Goal: Transaction & Acquisition: Purchase product/service

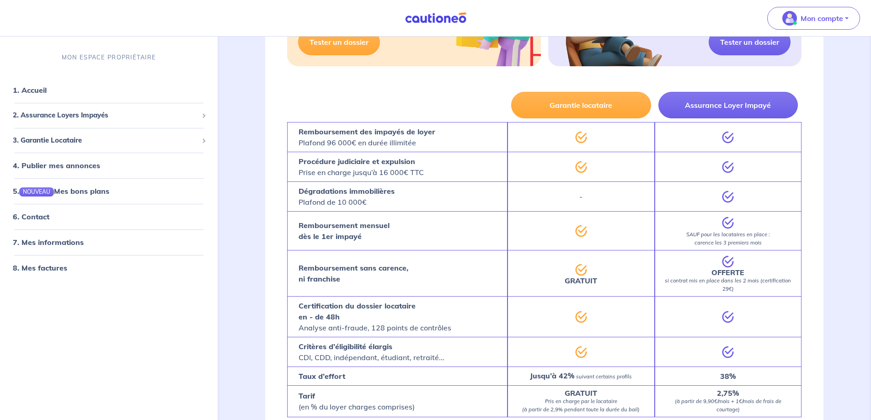
scroll to position [446, 0]
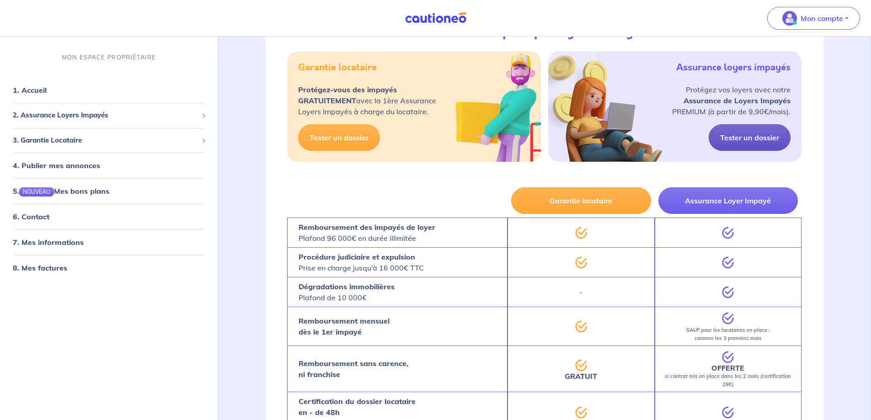
click at [736, 137] on link "Tester un dossier" at bounding box center [750, 137] width 82 height 27
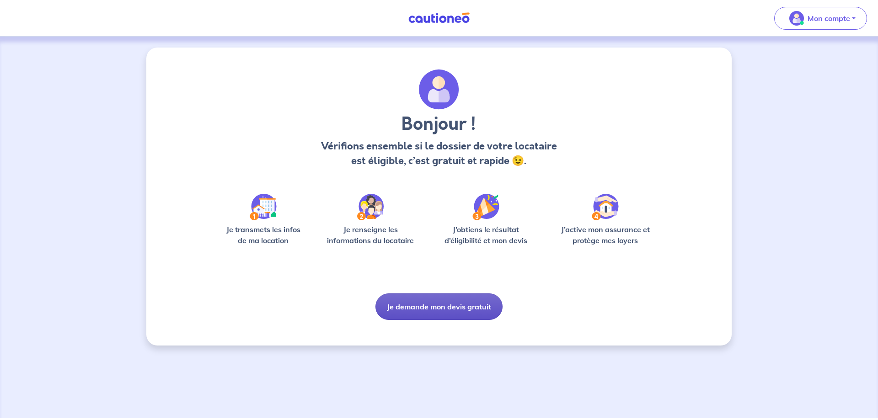
click at [412, 315] on button "Je demande mon devis gratuit" at bounding box center [438, 307] width 127 height 27
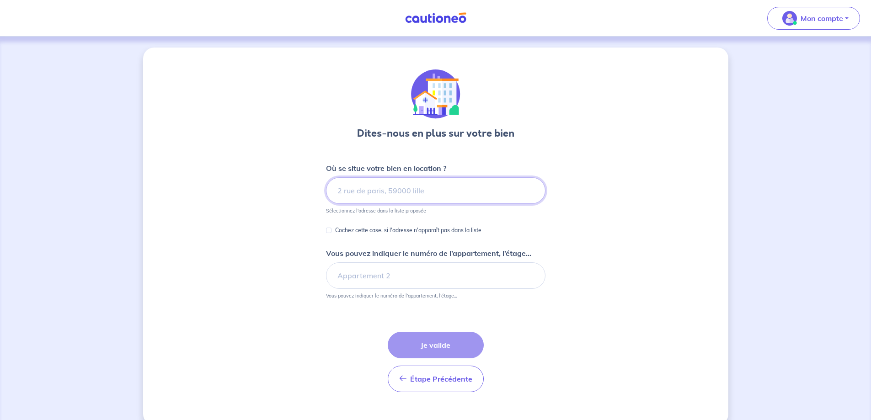
click at [355, 198] on input at bounding box center [436, 190] width 220 height 27
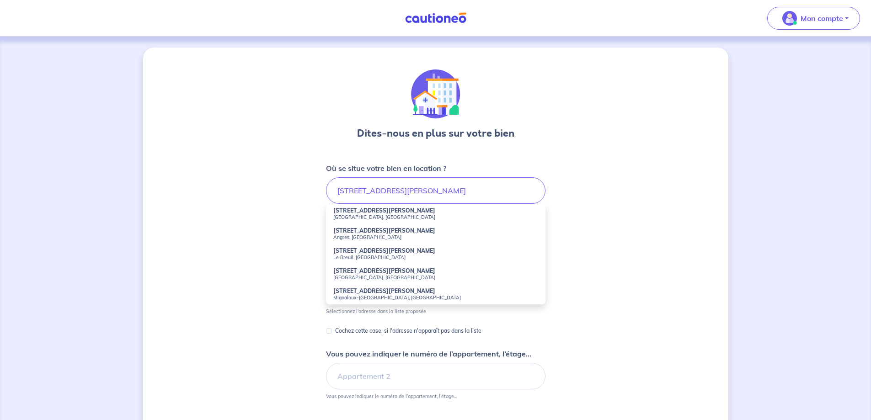
click at [364, 215] on small "[GEOGRAPHIC_DATA], [GEOGRAPHIC_DATA]" at bounding box center [435, 217] width 205 height 6
type input "[STREET_ADDRESS][PERSON_NAME]"
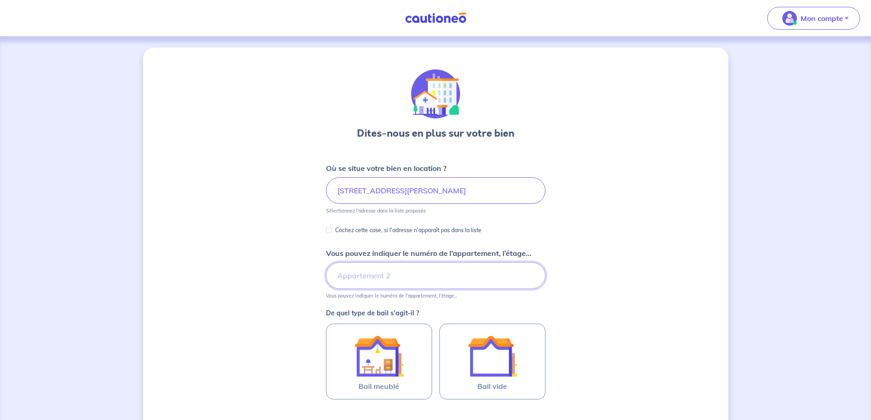
click at [354, 278] on input "Vous pouvez indiquer le numéro de l’appartement, l’étage..." at bounding box center [436, 276] width 220 height 27
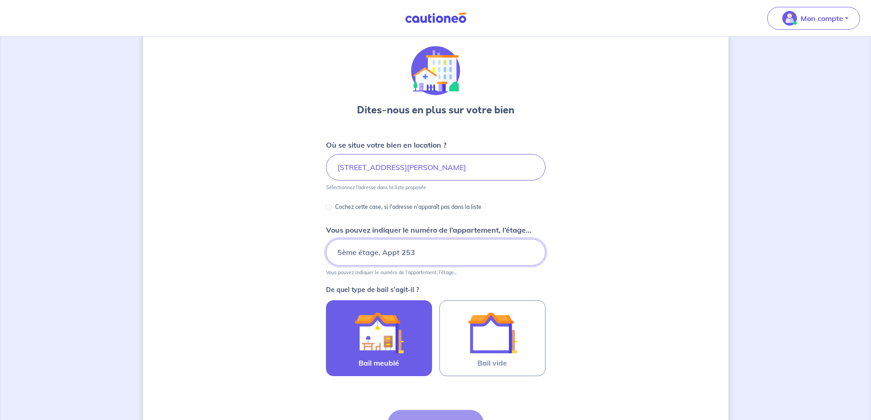
scroll to position [46, 0]
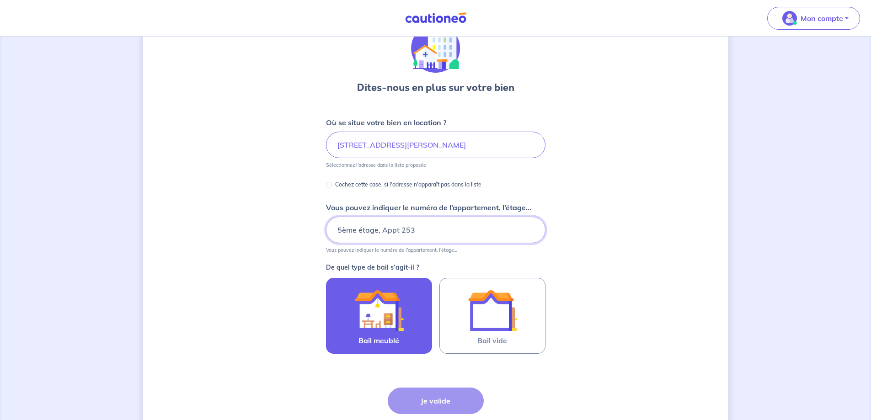
type input "5ème étage, Appt 253"
click at [360, 318] on img at bounding box center [378, 310] width 49 height 49
click at [0, 0] on input "Bail meublé" at bounding box center [0, 0] width 0 height 0
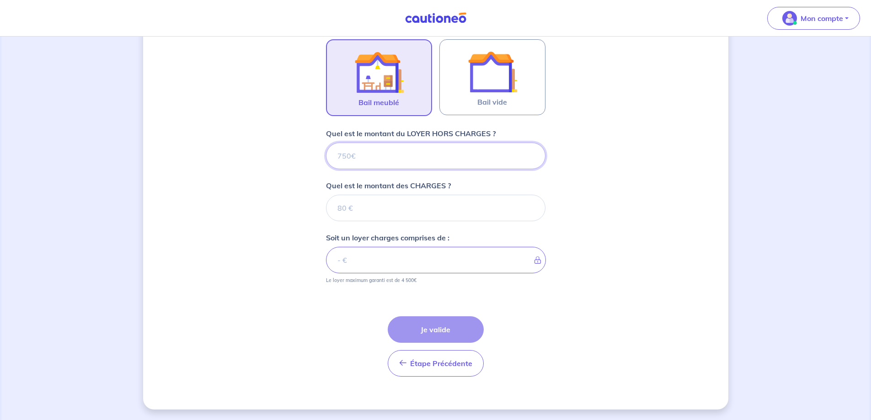
scroll to position [285, 0]
click at [376, 157] on input "Quel est le montant du LOYER HORS CHARGES ?" at bounding box center [436, 155] width 220 height 27
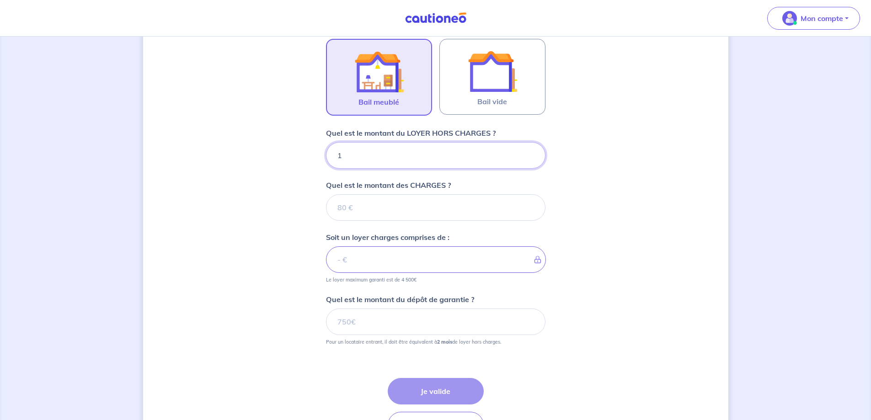
type input "11"
type input "110"
type input "1107"
drag, startPoint x: 374, startPoint y: 156, endPoint x: 314, endPoint y: 155, distance: 59.9
click at [314, 155] on div "Dites-nous en plus sur votre bien Où se situe votre bien en location ? [STREET_…" at bounding box center [435, 117] width 585 height 709
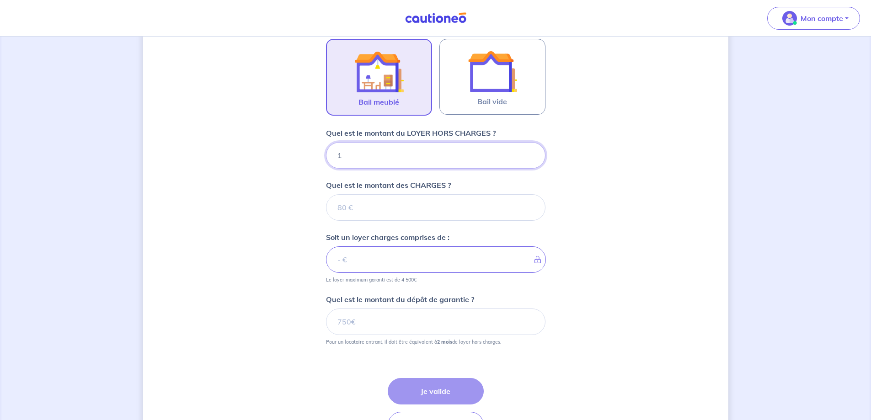
type input "11"
type input "114"
type input "1143"
type input "1143.49"
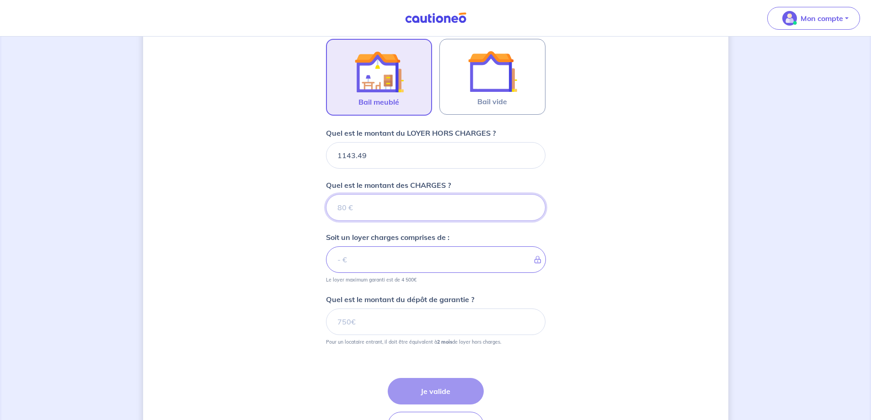
click at [365, 206] on input "Quel est le montant des CHARGES ?" at bounding box center [436, 207] width 220 height 27
type input "13"
type input "1144.49"
type input "134"
type input "1277.49"
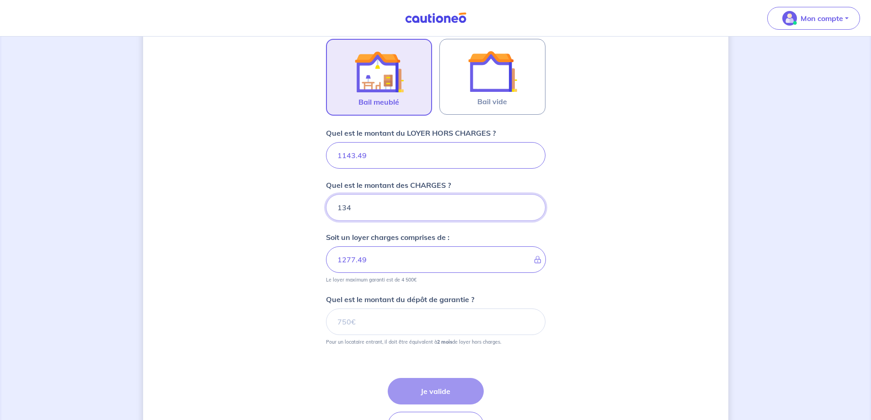
type input "13"
type input "1156.49"
type input "138"
type input "1281.49"
type input "138"
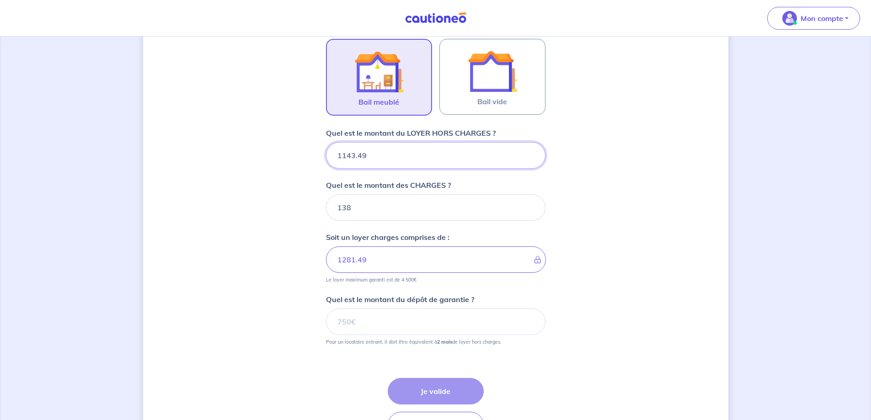
click at [355, 155] on input "1143.49" at bounding box center [436, 155] width 220 height 27
type input "114349"
type input "114487"
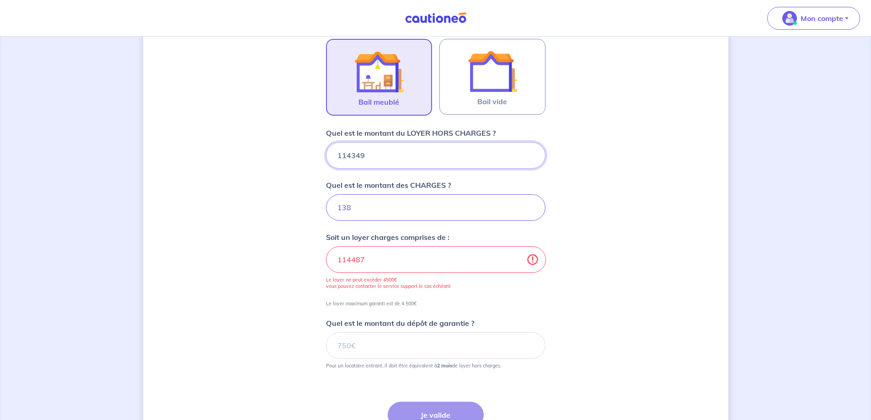
type input "1143.49"
type input "1281.49"
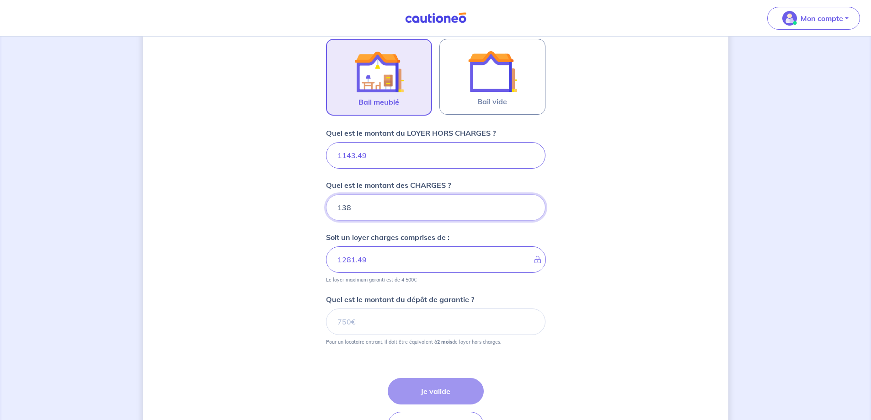
click at [369, 209] on input "138" at bounding box center [436, 207] width 220 height 27
type input "13893"
type input "15036.49"
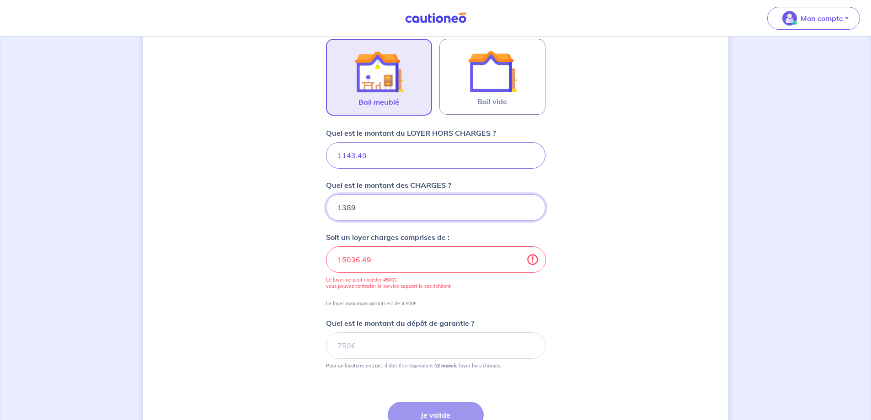
type input "138"
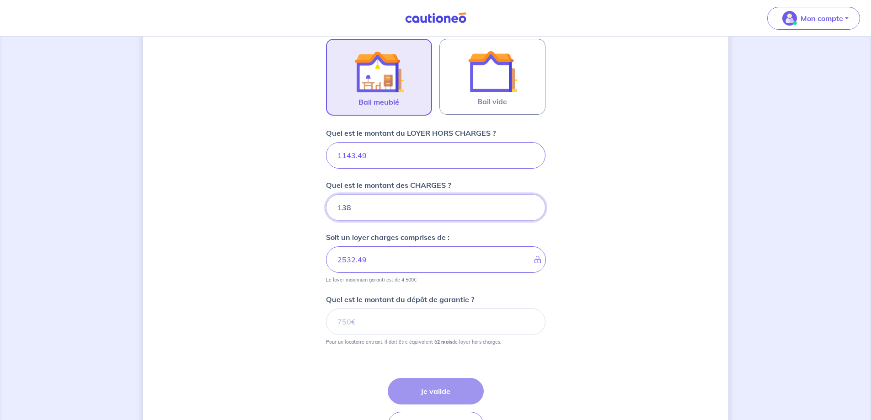
type input "1281.49"
type input "138.93"
type input "1282.42"
type input "138.93"
drag, startPoint x: 370, startPoint y: 155, endPoint x: 358, endPoint y: 155, distance: 11.9
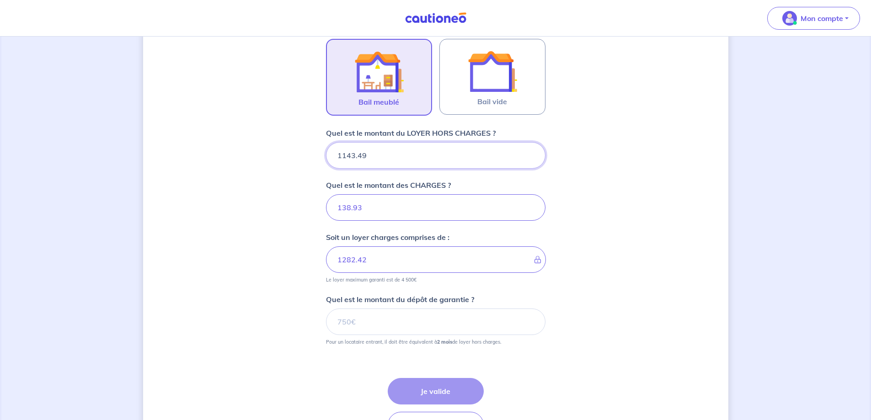
click at [358, 155] on input "1143.49" at bounding box center [436, 155] width 220 height 27
type input "1143.50"
type input "1282.43"
type input "1143.50"
drag, startPoint x: 357, startPoint y: 209, endPoint x: 347, endPoint y: 209, distance: 10.1
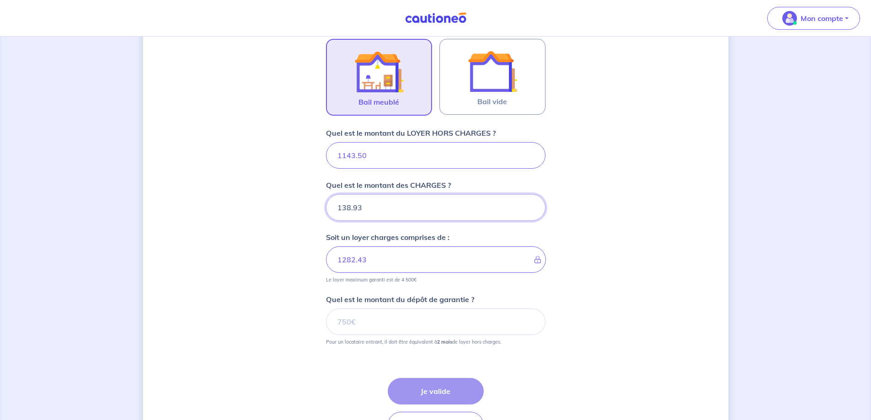
click at [347, 209] on input "138.93" at bounding box center [436, 207] width 220 height 27
type input "139"
type input "1282.5"
type input "139"
click at [258, 211] on div "Dites-nous en plus sur votre bien Où se situe votre bien en location ? [STREET_…" at bounding box center [435, 117] width 585 height 709
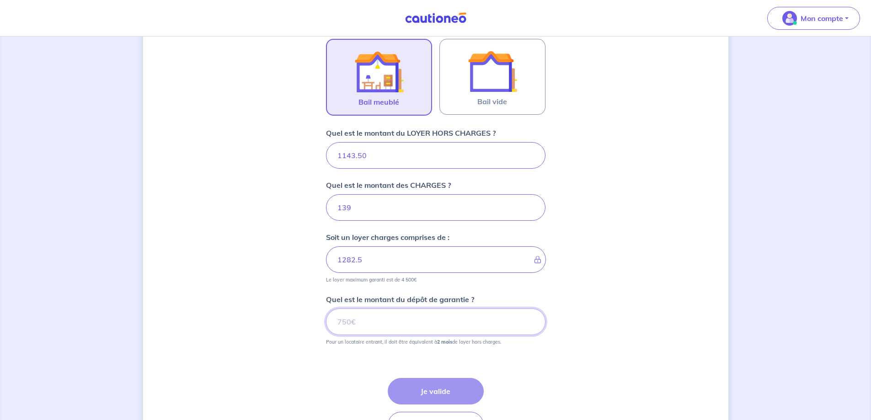
click at [381, 323] on input "Quel est le montant du dépôt de garantie ?" at bounding box center [436, 322] width 220 height 27
drag, startPoint x: 359, startPoint y: 326, endPoint x: 370, endPoint y: 326, distance: 11.0
click at [359, 326] on input "Quel est le montant du dépôt de garantie ?" at bounding box center [436, 322] width 220 height 27
type input "2287"
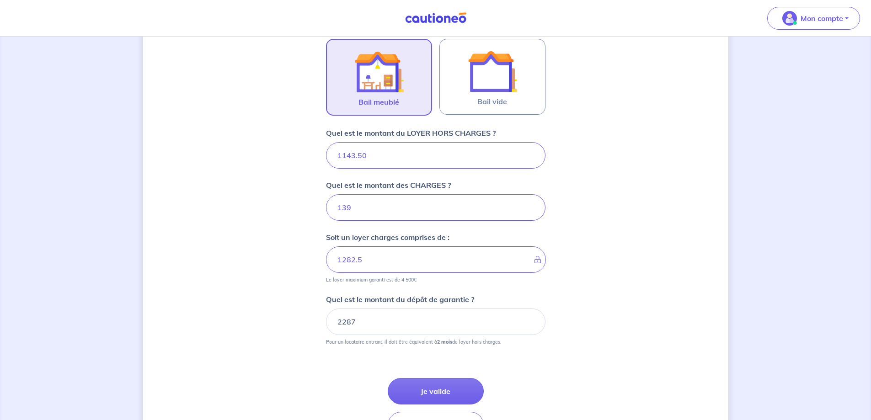
click at [242, 196] on div "Dites-nous en plus sur votre bien Où se situe votre bien en location ? [STREET_…" at bounding box center [435, 117] width 585 height 709
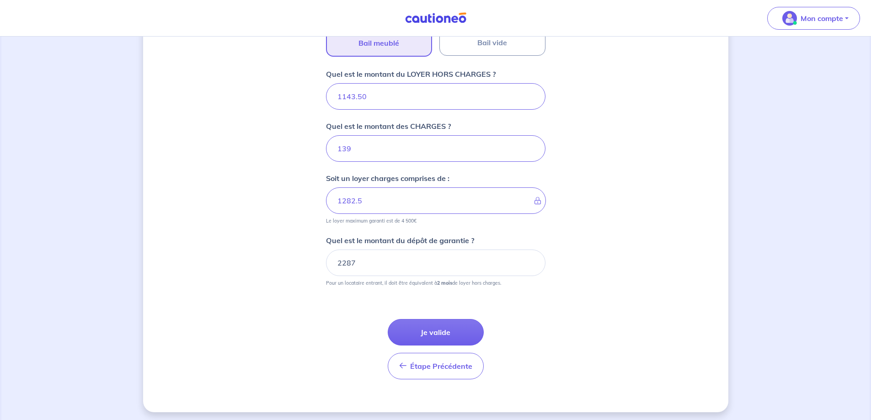
scroll to position [347, 0]
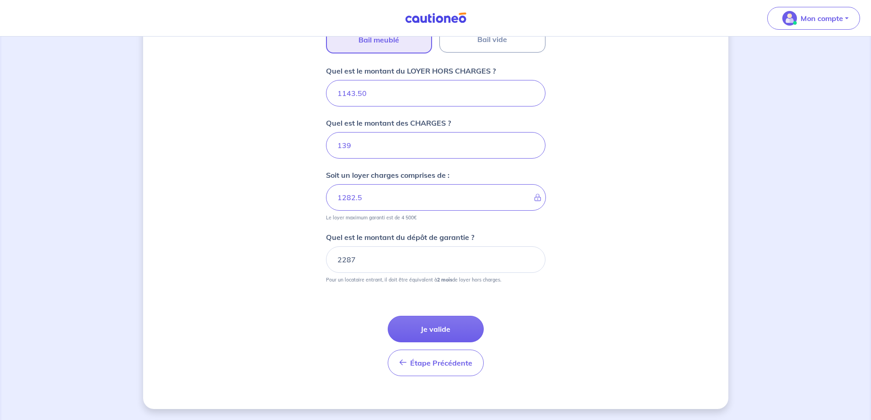
click at [294, 272] on div "Dites-nous en plus sur votre bien Où se situe votre bien en location ? [STREET_…" at bounding box center [435, 54] width 585 height 709
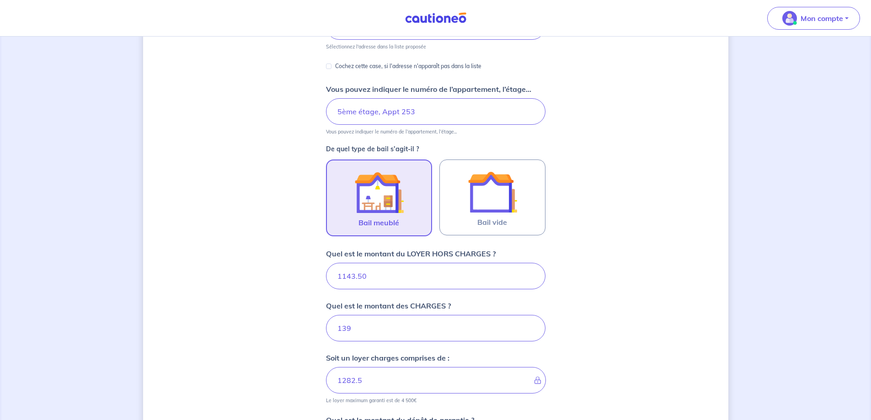
scroll to position [301, 0]
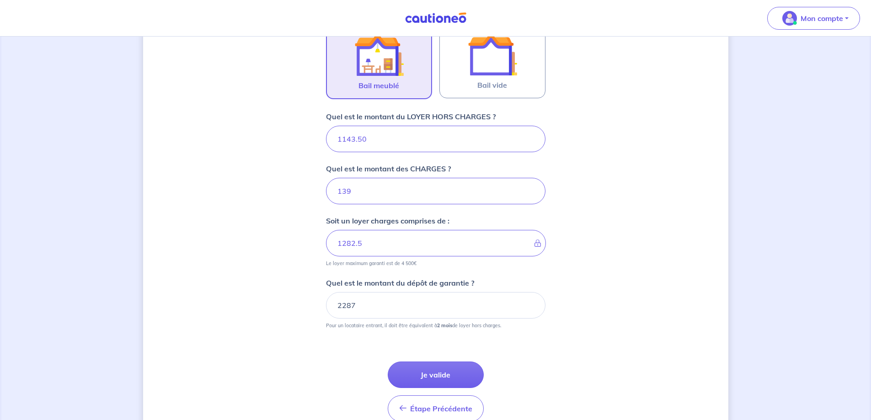
drag, startPoint x: 445, startPoint y: 370, endPoint x: 450, endPoint y: 370, distance: 5.5
click at [445, 370] on button "Je valide" at bounding box center [436, 375] width 96 height 27
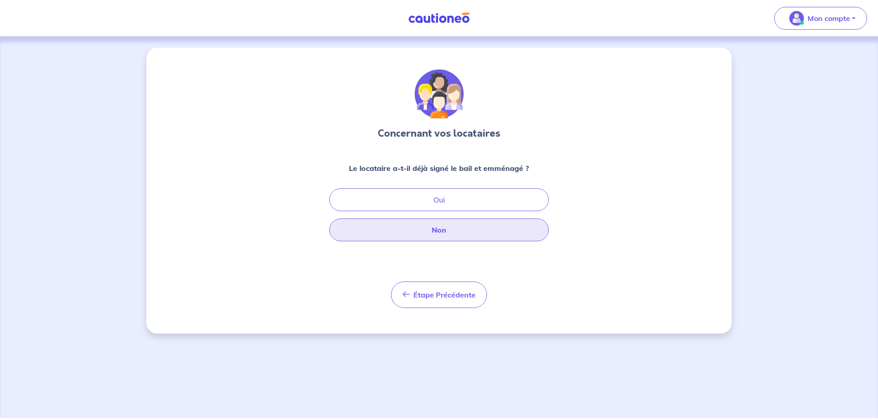
click at [485, 236] on button "Non" at bounding box center [439, 230] width 220 height 23
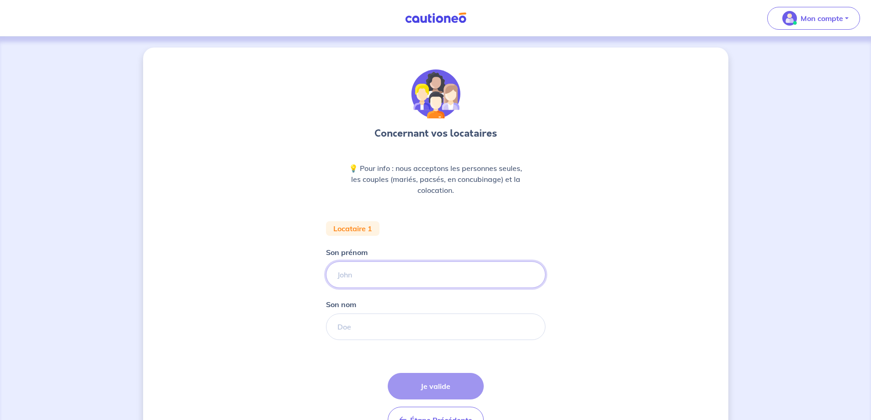
click at [365, 276] on input "Son prénom" at bounding box center [436, 275] width 220 height 27
click at [375, 273] on input "Son prénom" at bounding box center [436, 275] width 220 height 27
click at [354, 271] on input "Son prénom" at bounding box center [436, 275] width 220 height 27
type input "[PERSON_NAME]"
click at [354, 334] on input "Son nom" at bounding box center [436, 327] width 220 height 27
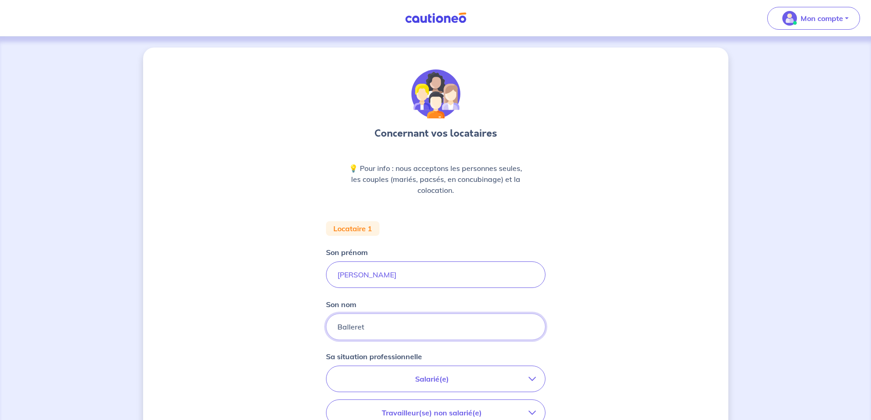
type input "Balleret"
click at [263, 279] on div "Concernant vos locataires 💡 Pour info : nous acceptons les personnes seules, le…" at bounding box center [435, 337] width 585 height 578
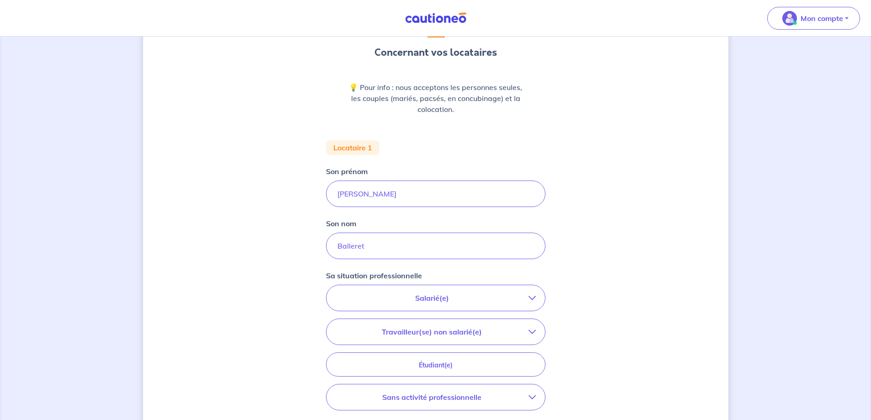
scroll to position [137, 0]
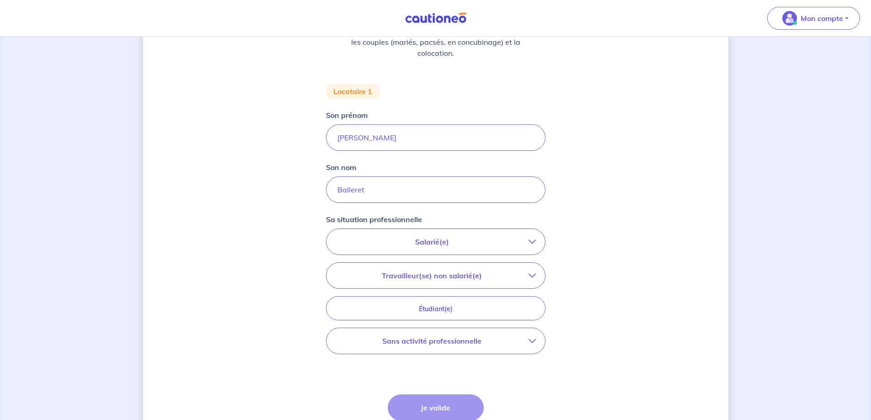
click at [468, 240] on p "Salarié(e)" at bounding box center [432, 241] width 193 height 11
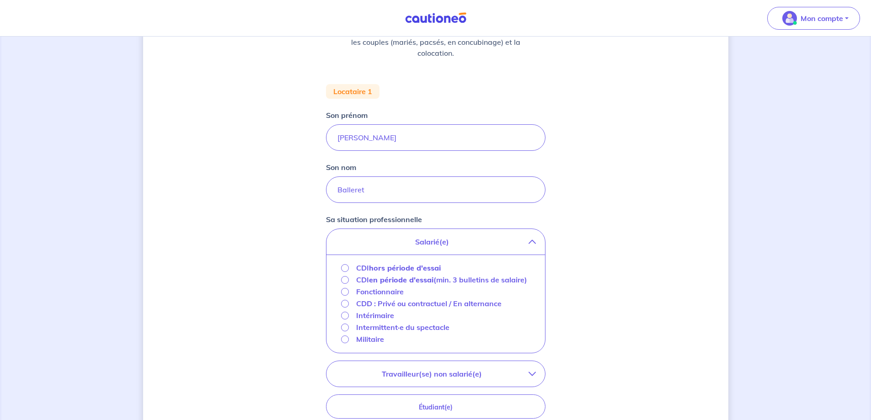
click at [388, 268] on strong "hors période d'essai" at bounding box center [405, 267] width 72 height 9
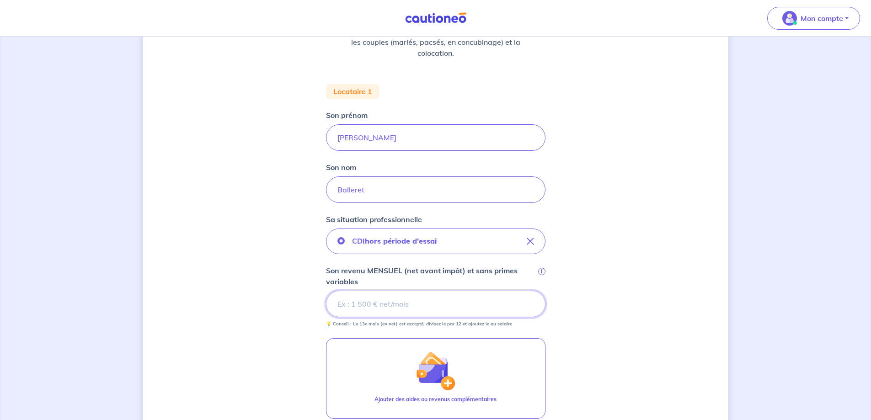
click at [380, 304] on input "Son revenu MENSUEL (net avant impôt) et sans primes variables i" at bounding box center [436, 304] width 220 height 27
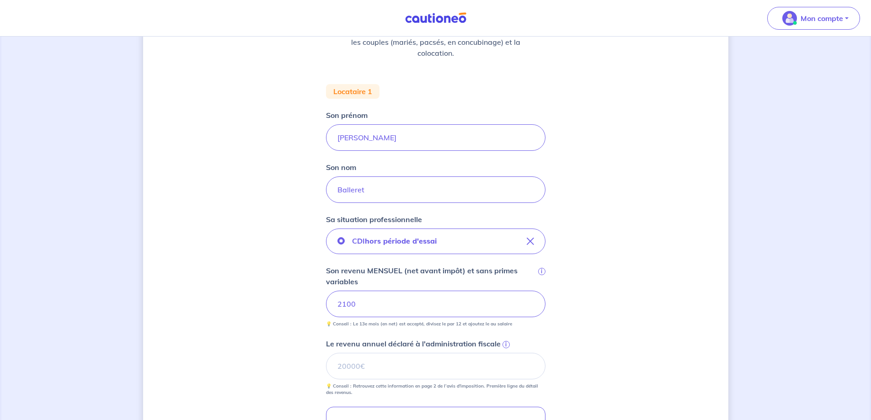
click at [674, 307] on div "Concernant vos locataires 💡 Pour info : nous acceptons les personnes seules, le…" at bounding box center [435, 267] width 585 height 714
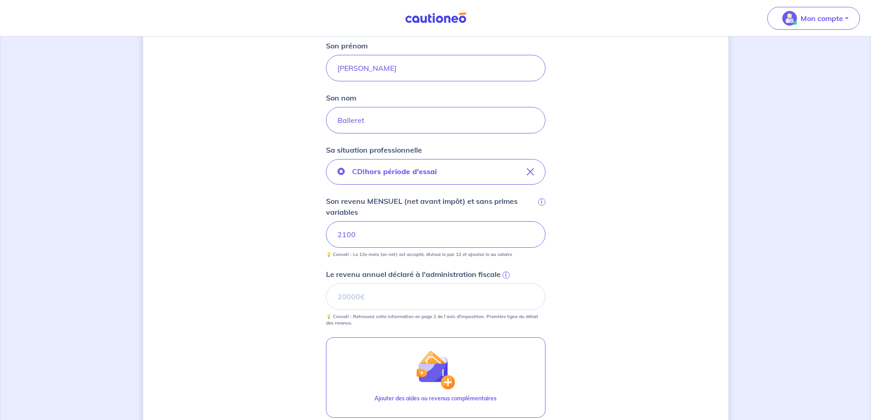
scroll to position [229, 0]
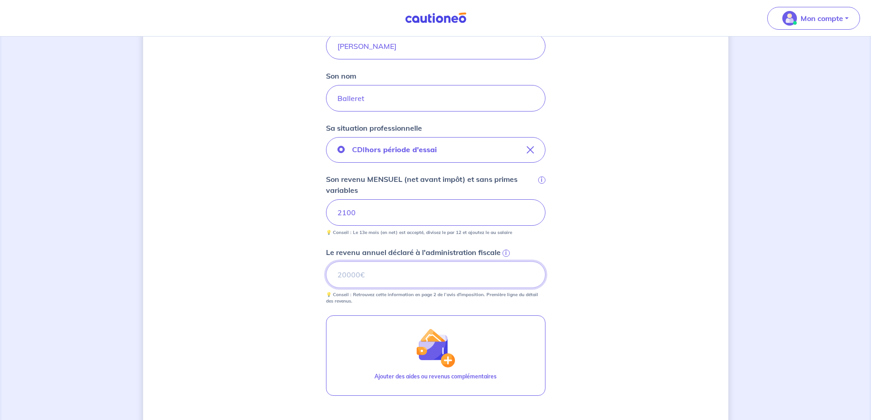
click at [402, 278] on input "Le revenu annuel déclaré à l'administration fiscale i" at bounding box center [436, 275] width 220 height 27
type input "15331"
click at [249, 295] on div "Concernant vos locataires 💡 Pour info : nous acceptons les personnes seules, le…" at bounding box center [435, 176] width 585 height 714
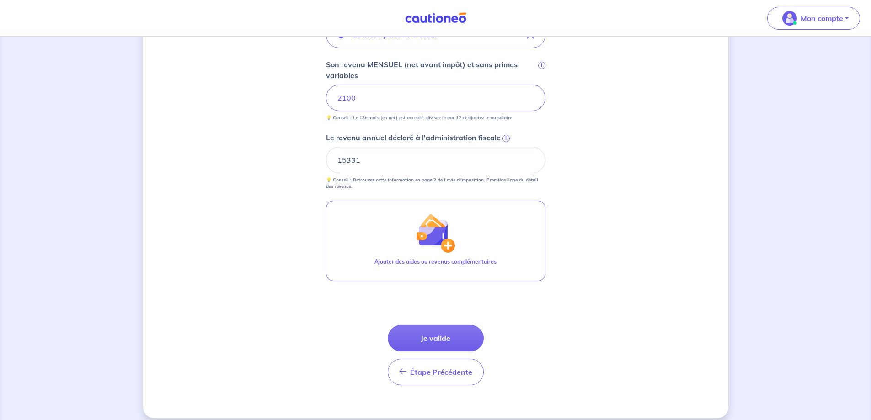
scroll to position [353, 0]
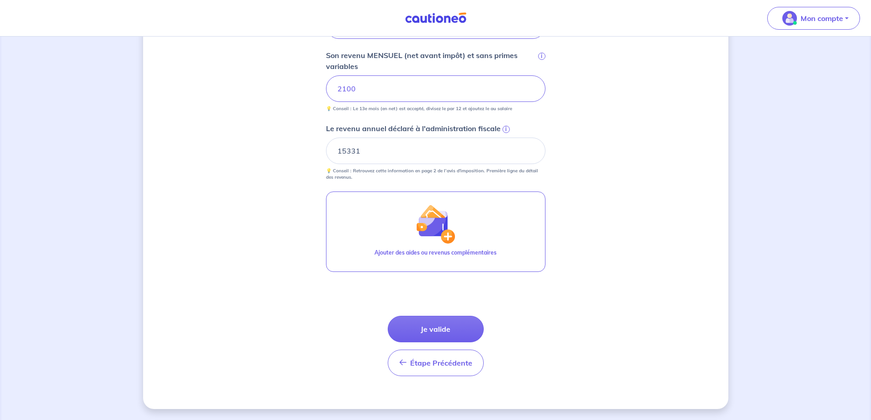
click at [465, 332] on button "Je valide" at bounding box center [436, 329] width 96 height 27
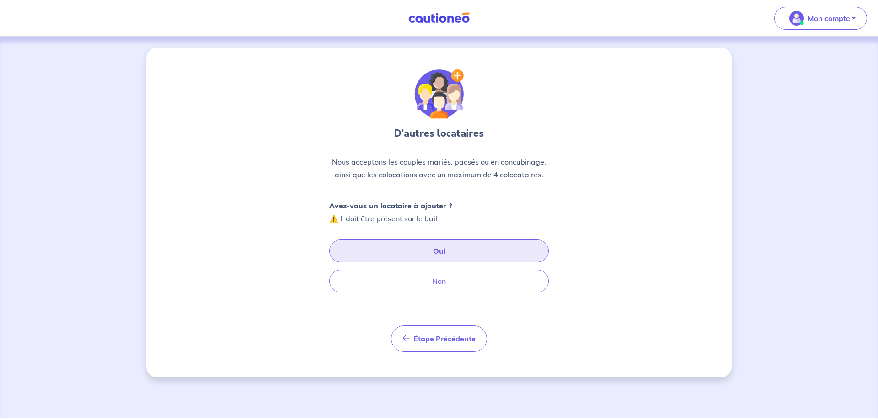
click at [428, 244] on button "Oui" at bounding box center [439, 251] width 220 height 23
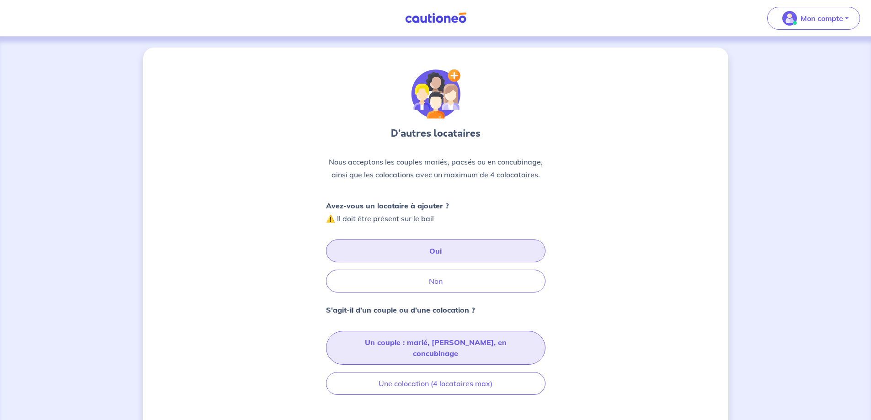
click at [421, 343] on button "Un couple : marié, [PERSON_NAME], en concubinage" at bounding box center [436, 348] width 220 height 34
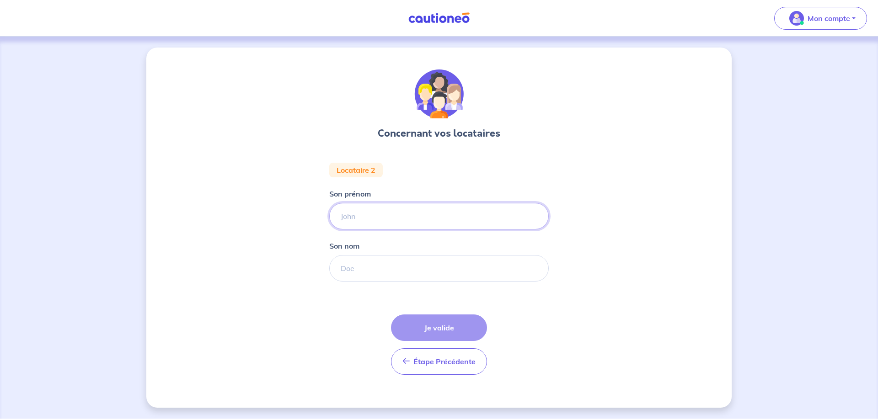
click at [385, 215] on input "Son prénom" at bounding box center [439, 216] width 220 height 27
type input "Ribière"
click at [403, 263] on input "Son nom" at bounding box center [439, 268] width 220 height 27
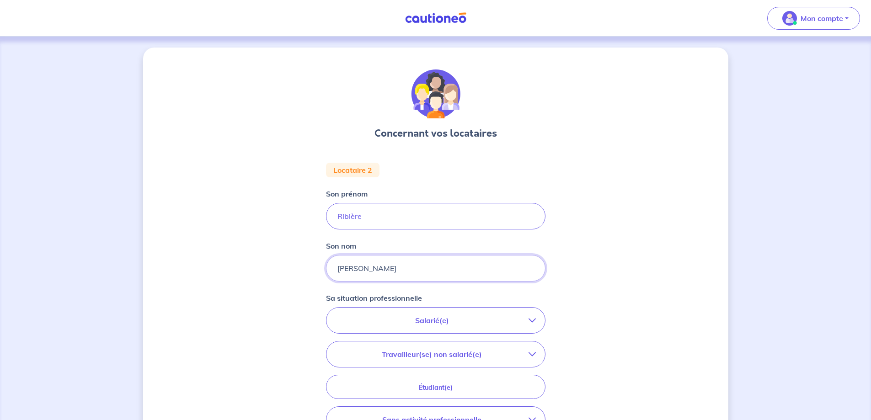
type input "[PERSON_NAME]"
click at [713, 252] on div "Concernant vos locataires Locataire 2 Son prénom [PERSON_NAME] Son nom [PERSON_…" at bounding box center [435, 307] width 585 height 519
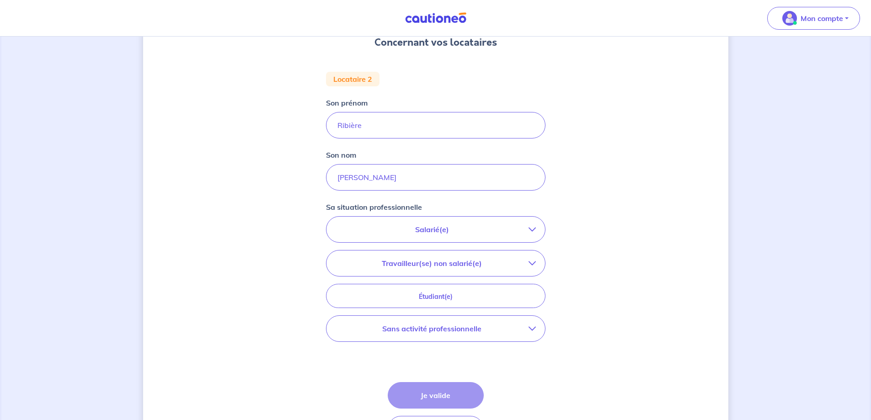
scroll to position [91, 0]
click at [387, 230] on p "Salarié(e)" at bounding box center [432, 229] width 193 height 11
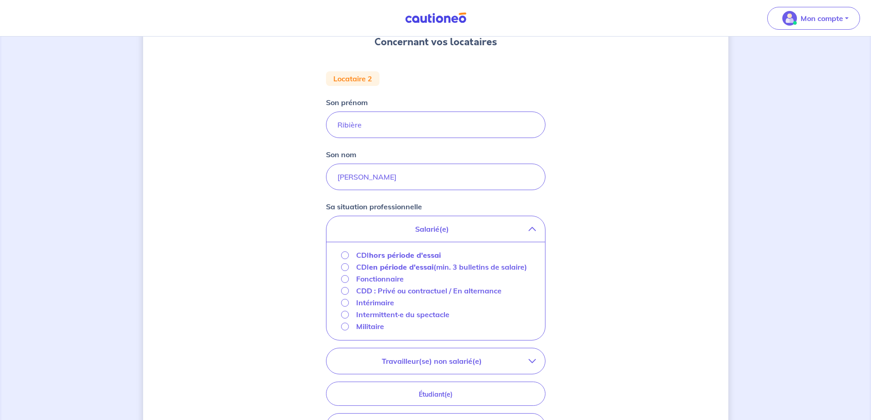
click at [377, 257] on strong "hors période d'essai" at bounding box center [405, 255] width 72 height 9
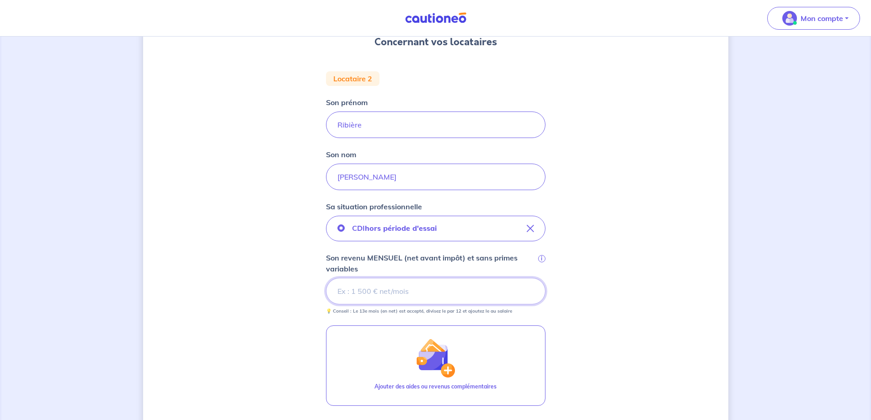
drag, startPoint x: 369, startPoint y: 295, endPoint x: 413, endPoint y: 295, distance: 43.9
click at [369, 295] on input "Son revenu MENSUEL (net avant impôt) et sans primes variables i" at bounding box center [436, 291] width 220 height 27
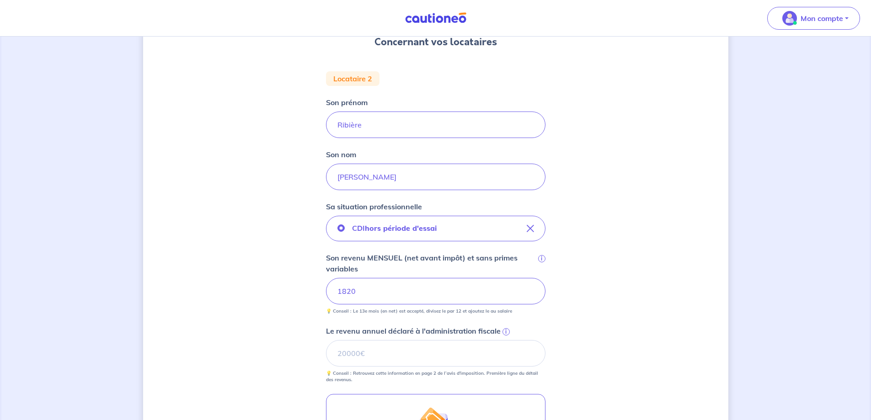
click at [620, 264] on div "Concernant vos locataires Locataire 2 Son prénom [PERSON_NAME] Son nom [PERSON_…" at bounding box center [435, 284] width 585 height 656
drag, startPoint x: 386, startPoint y: 351, endPoint x: 405, endPoint y: 354, distance: 19.0
click at [386, 351] on input "Le revenu annuel déclaré à l'administration fiscale i" at bounding box center [436, 353] width 220 height 27
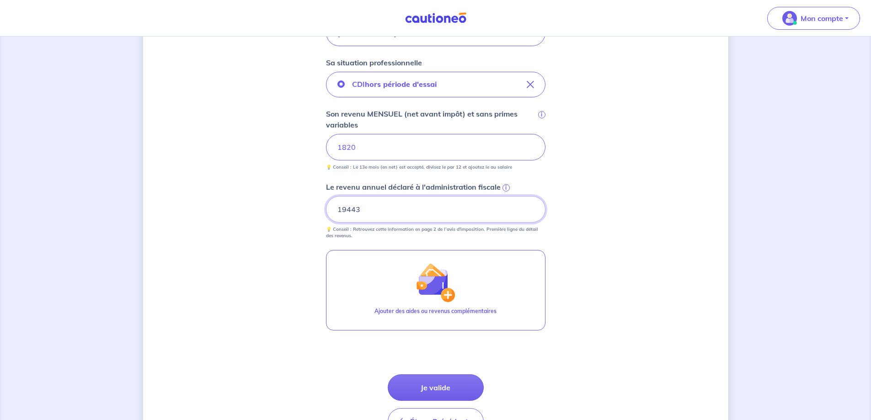
scroll to position [274, 0]
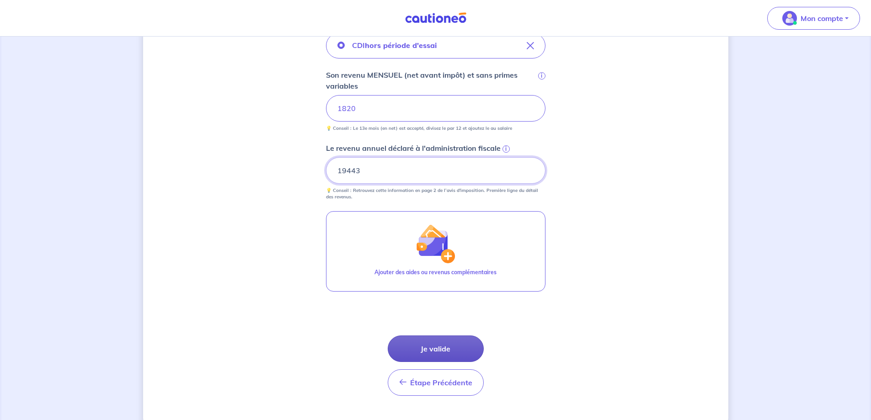
type input "19443"
click at [455, 347] on button "Je valide" at bounding box center [436, 349] width 96 height 27
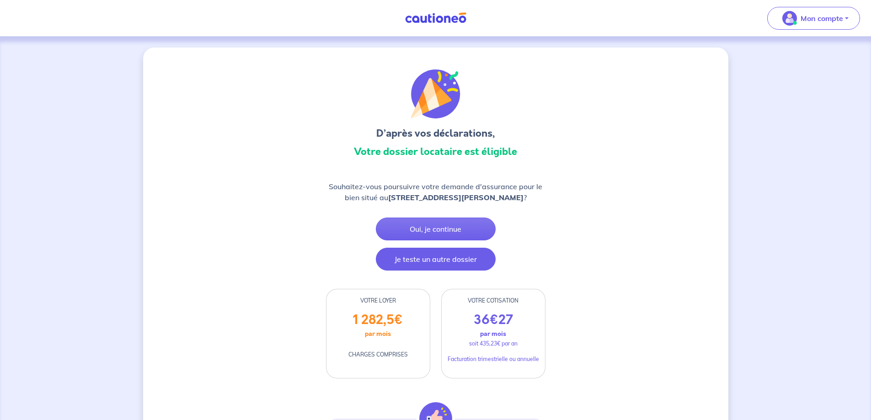
click at [398, 271] on button "Je teste un autre dossier" at bounding box center [436, 259] width 120 height 23
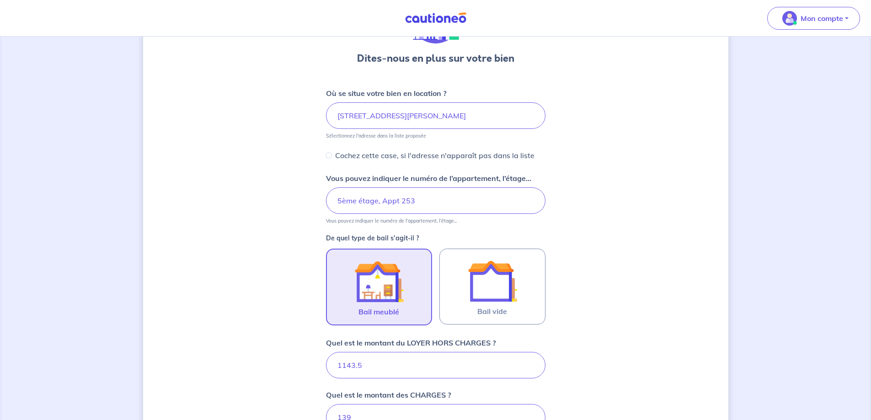
scroll to position [231, 0]
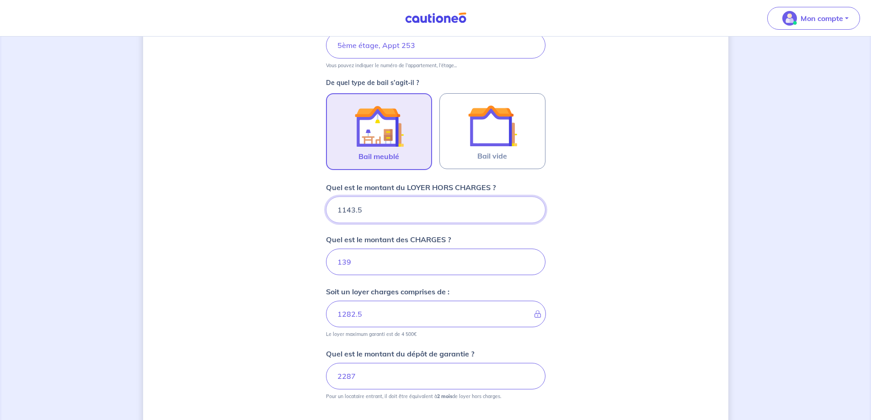
click at [385, 210] on input "1143.5" at bounding box center [436, 210] width 220 height 27
type input "1143"
type input "1282"
type input "1143.49"
type input "1282.49"
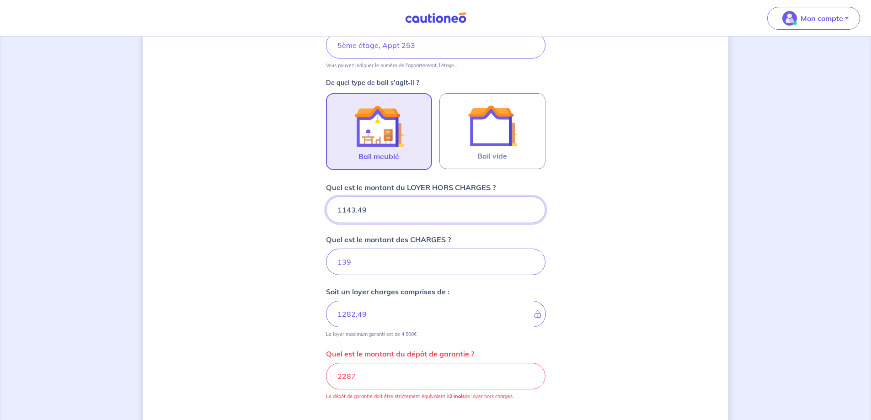
type input "1143.49"
click at [374, 268] on input "139" at bounding box center [436, 262] width 220 height 27
type input "138"
type input "1281.49"
type input "138.93"
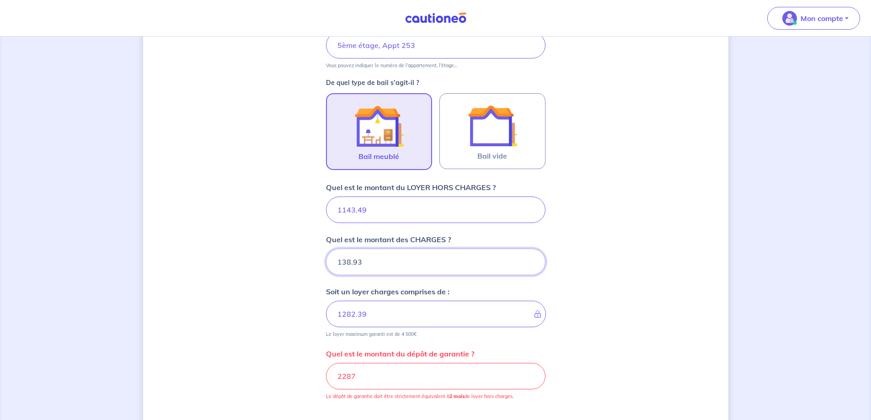
type input "1282.42"
type input "138.93"
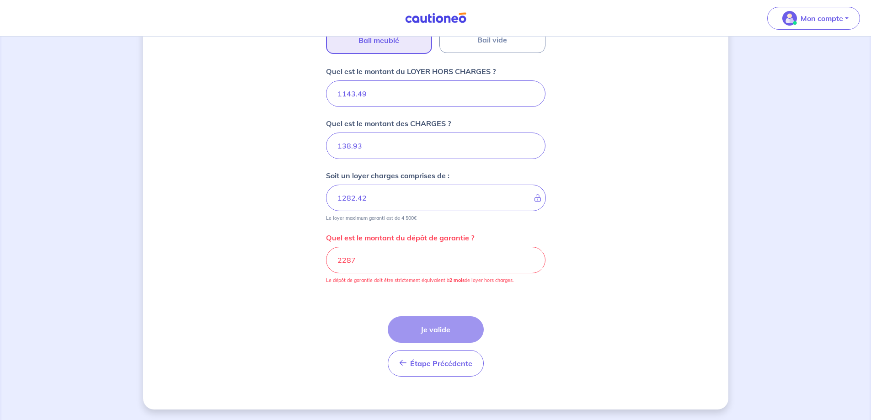
scroll to position [347, 0]
drag, startPoint x: 381, startPoint y: 257, endPoint x: 352, endPoint y: 260, distance: 28.4
click at [352, 260] on input "2287" at bounding box center [436, 260] width 220 height 27
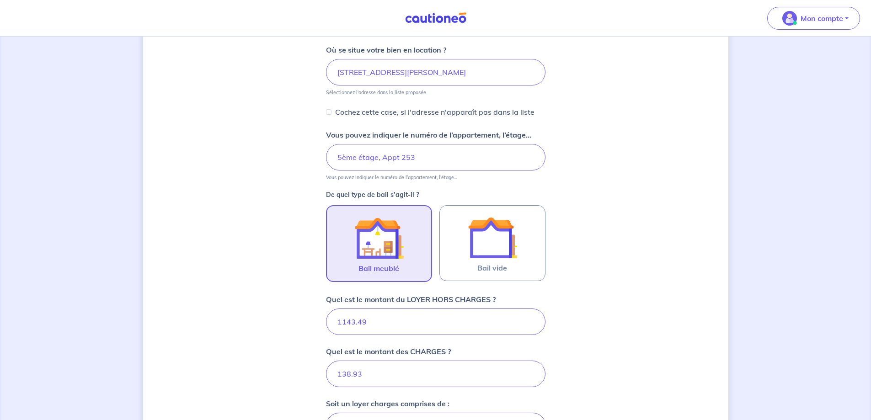
scroll to position [301, 0]
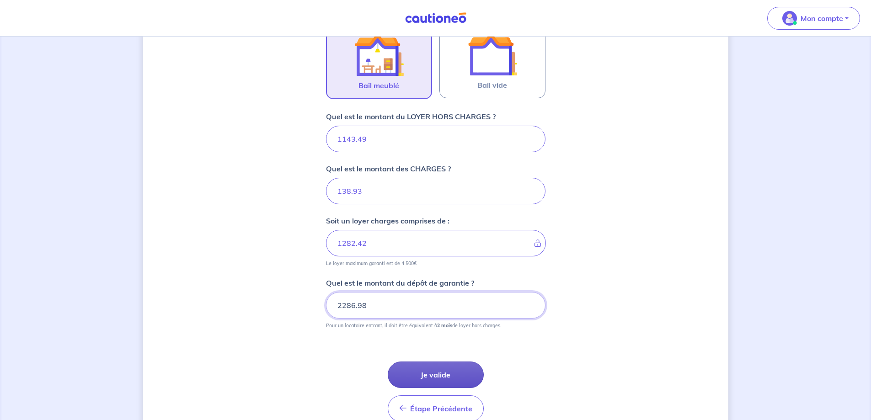
type input "2286.98"
click at [462, 373] on button "Je valide" at bounding box center [436, 375] width 96 height 27
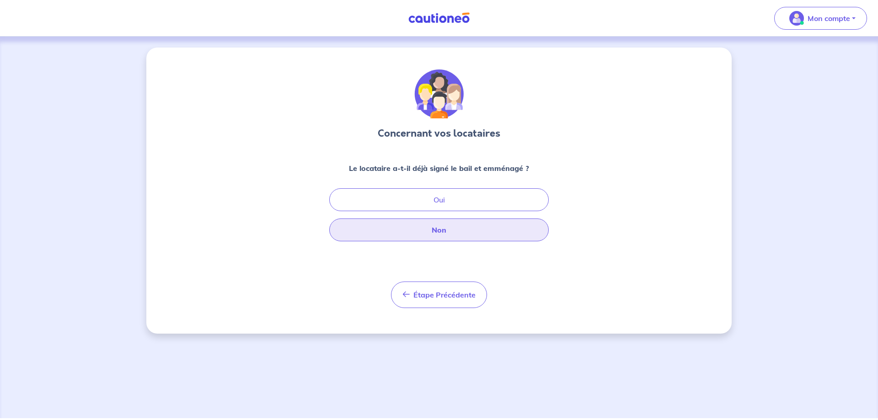
click at [424, 226] on button "Non" at bounding box center [439, 230] width 220 height 23
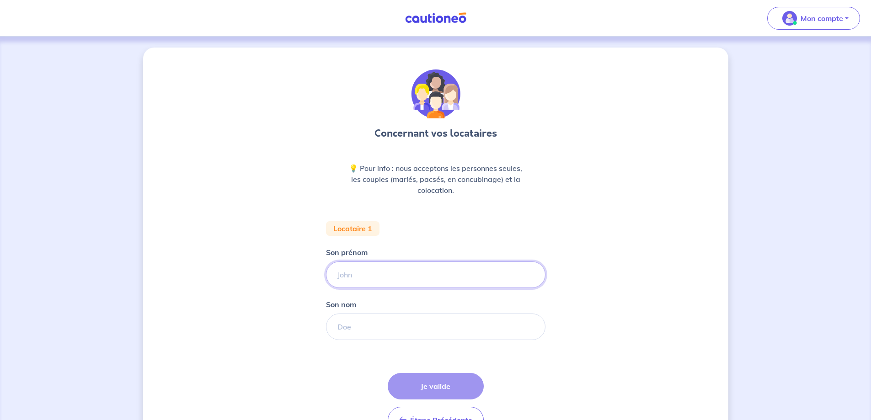
click at [375, 272] on input "Son prénom" at bounding box center [436, 275] width 220 height 27
click at [366, 273] on input "Son prénom" at bounding box center [436, 275] width 220 height 27
drag, startPoint x: 396, startPoint y: 277, endPoint x: 363, endPoint y: 277, distance: 32.5
click at [363, 277] on input "[PERSON_NAME]" at bounding box center [436, 275] width 220 height 27
type input "[PERSON_NAME]"
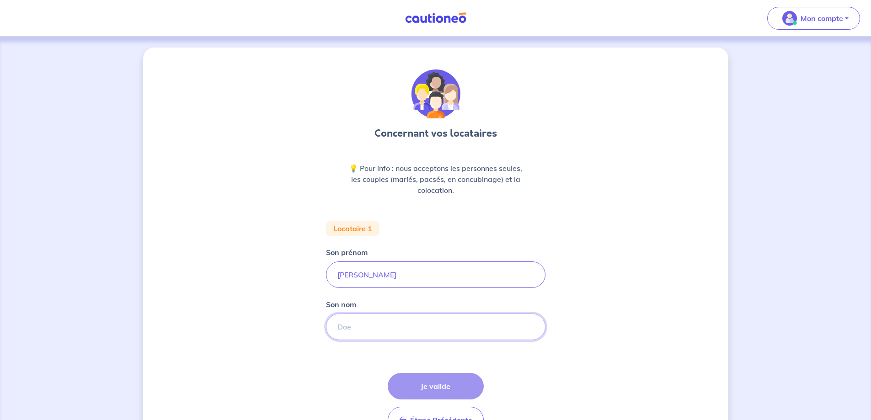
click at [365, 327] on input "Son nom" at bounding box center [436, 327] width 220 height 27
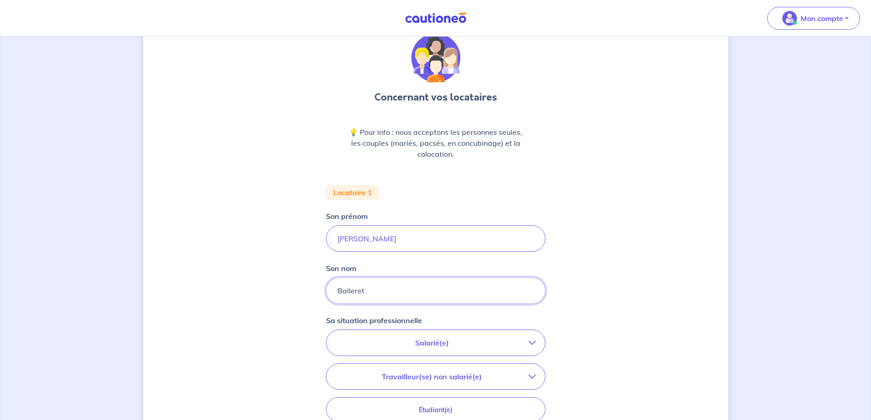
scroll to position [137, 0]
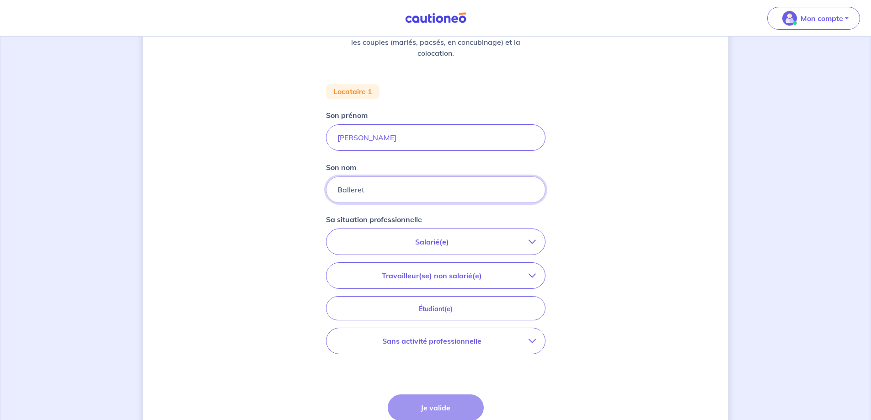
type input "Balleret"
click at [493, 237] on p "Salarié(e)" at bounding box center [432, 241] width 193 height 11
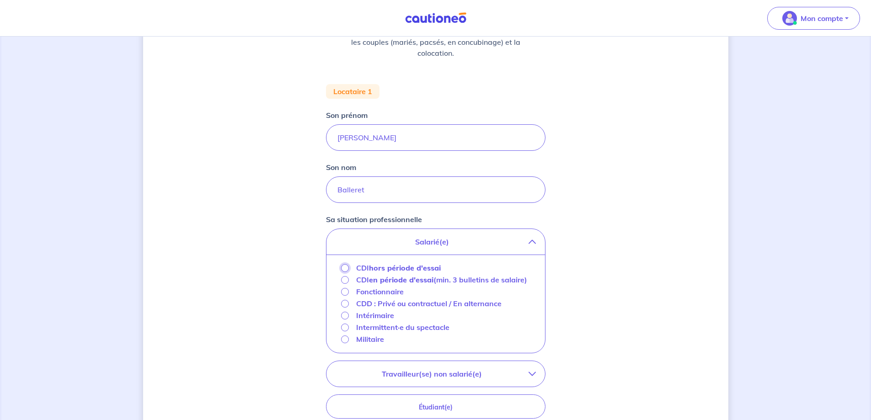
click at [346, 267] on input "CDI hors période d'essai" at bounding box center [345, 268] width 8 height 8
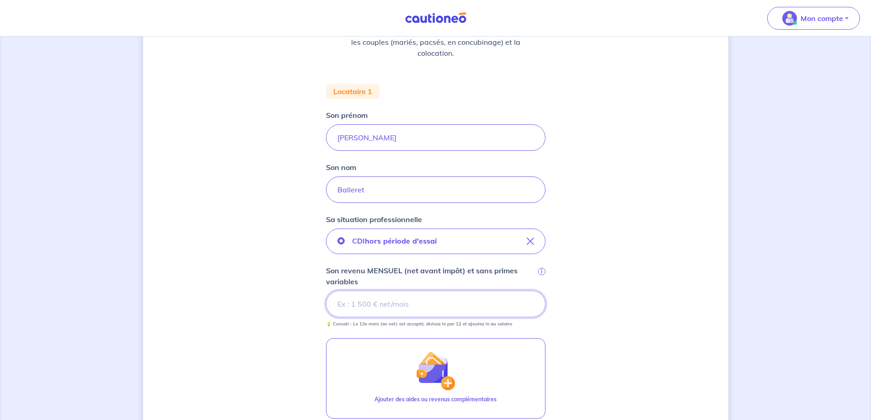
click at [382, 303] on input "Son revenu MENSUEL (net avant impôt) et sans primes variables i" at bounding box center [436, 304] width 220 height 27
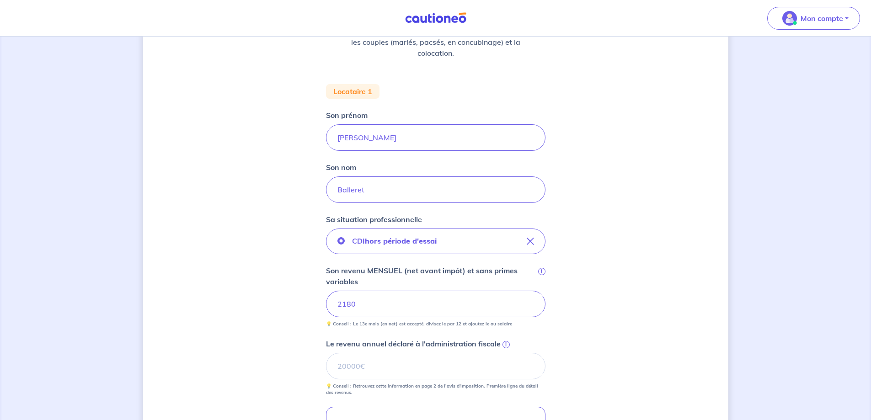
drag, startPoint x: 372, startPoint y: 309, endPoint x: 347, endPoint y: 309, distance: 24.7
click at [347, 309] on input "2180" at bounding box center [436, 304] width 220 height 27
click at [257, 282] on div "Concernant vos locataires 💡 Pour info : nous acceptons les personnes seules, le…" at bounding box center [435, 267] width 585 height 714
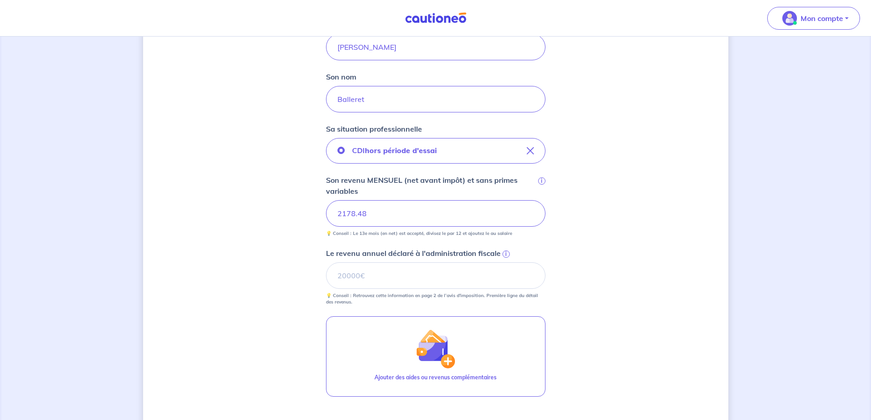
scroll to position [229, 0]
click at [379, 275] on input "Le revenu annuel déclaré à l'administration fiscale i" at bounding box center [436, 275] width 220 height 27
click at [639, 306] on div "Concernant vos locataires 💡 Pour info : nous acceptons les personnes seules, le…" at bounding box center [435, 176] width 585 height 714
drag, startPoint x: 344, startPoint y: 273, endPoint x: 277, endPoint y: 268, distance: 67.9
click at [277, 268] on div "Concernant vos locataires 💡 Pour info : nous acceptons les personnes seules, le…" at bounding box center [435, 176] width 585 height 714
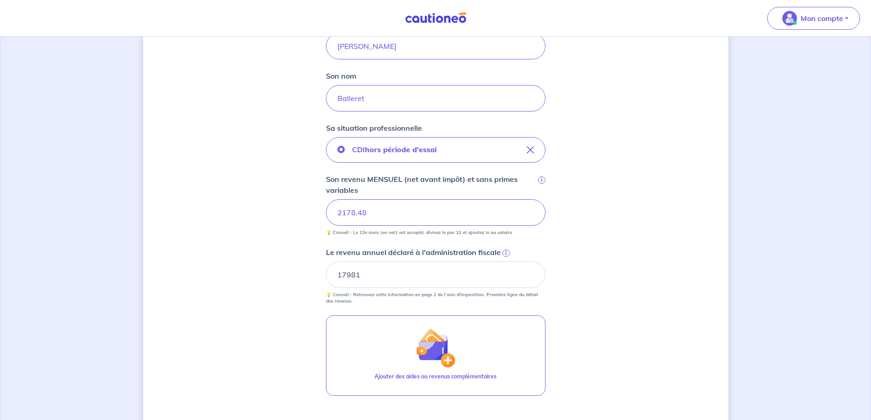
click at [247, 264] on div "Concernant vos locataires 💡 Pour info : nous acceptons les personnes seules, le…" at bounding box center [435, 176] width 585 height 714
drag, startPoint x: 360, startPoint y: 274, endPoint x: 348, endPoint y: 275, distance: 12.8
click at [348, 275] on input "17981" at bounding box center [436, 275] width 220 height 27
type input "17034"
click at [262, 264] on div "Concernant vos locataires 💡 Pour info : nous acceptons les personnes seules, le…" at bounding box center [435, 176] width 585 height 714
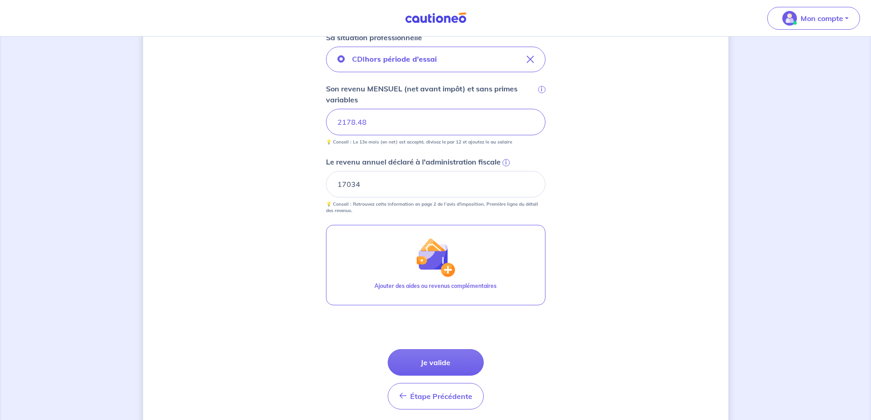
scroll to position [320, 0]
click at [447, 359] on button "Je valide" at bounding box center [436, 361] width 96 height 27
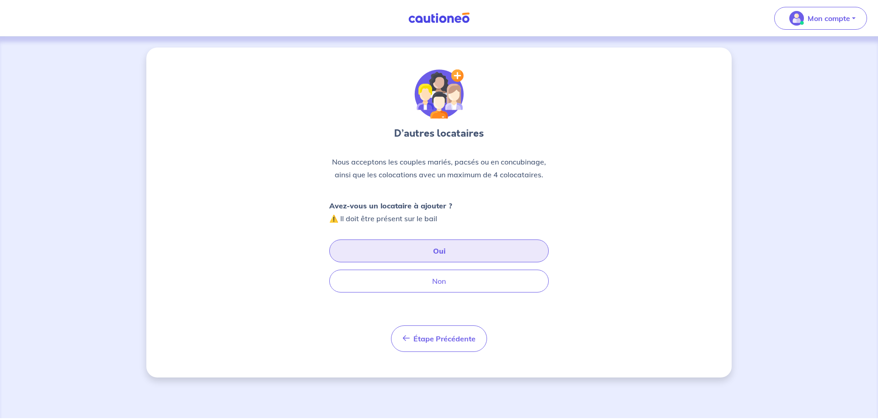
click at [415, 249] on button "Oui" at bounding box center [439, 251] width 220 height 23
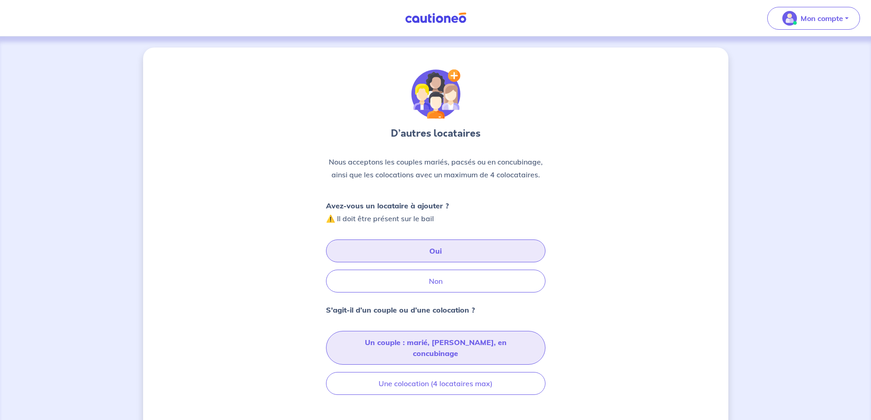
click at [448, 340] on button "Un couple : marié, [PERSON_NAME], en concubinage" at bounding box center [436, 348] width 220 height 34
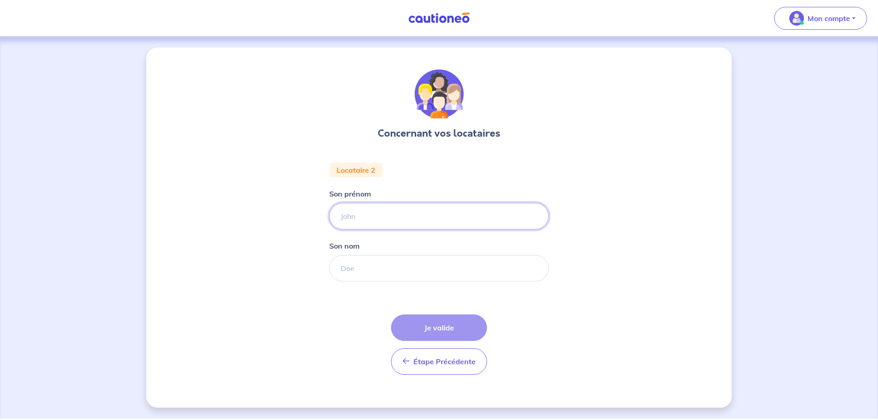
click at [386, 216] on input "Son prénom" at bounding box center [439, 216] width 220 height 27
type input "[PERSON_NAME]"
click at [364, 271] on input "Son nom" at bounding box center [439, 268] width 220 height 27
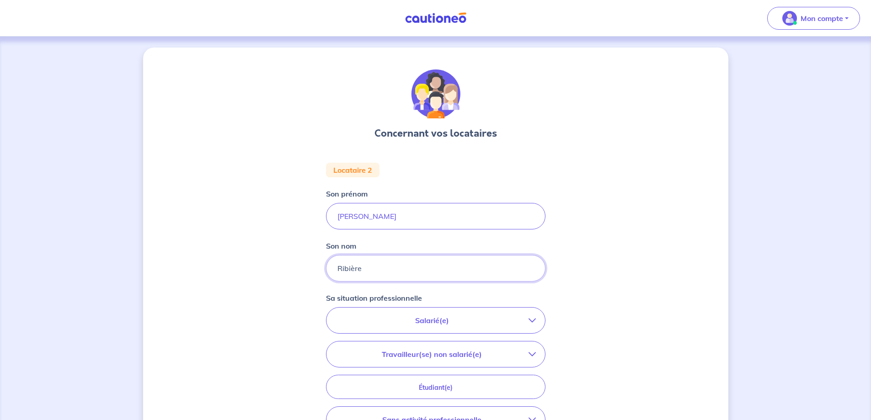
type input "Ribière"
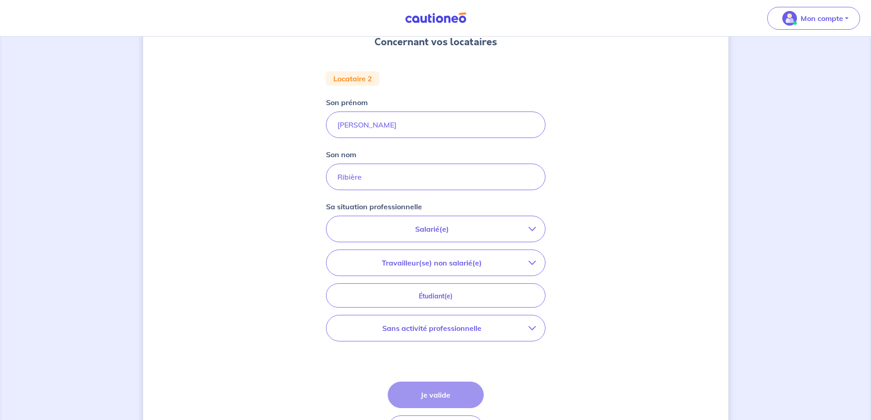
click at [519, 227] on p "Salarié(e)" at bounding box center [432, 229] width 193 height 11
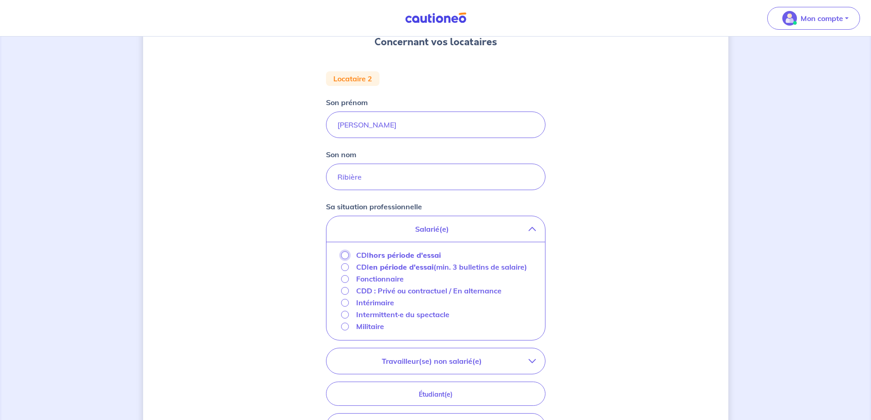
click at [347, 253] on input "CDI hors période d'essai" at bounding box center [345, 256] width 8 height 8
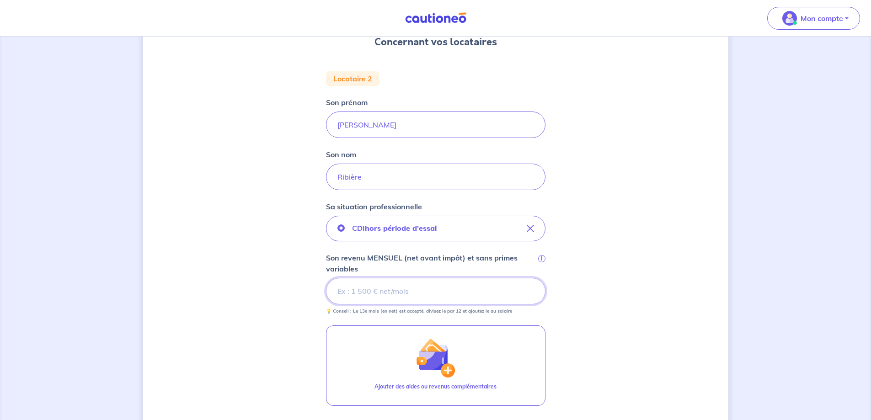
scroll to position [137, 0]
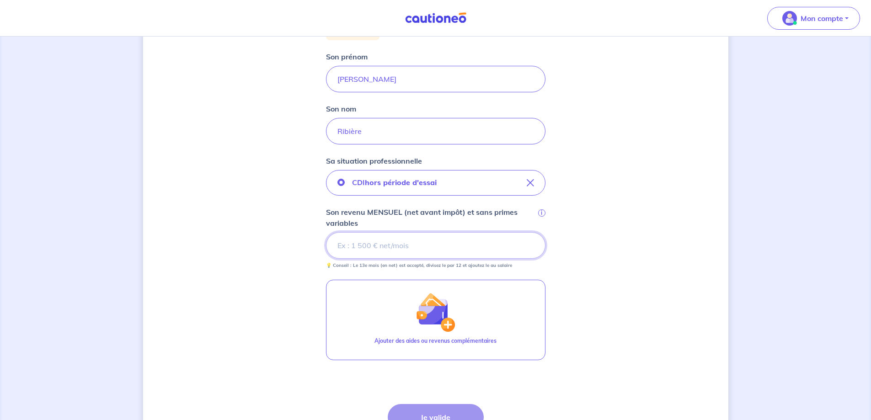
click at [365, 247] on input "Son revenu MENSUEL (net avant impôt) et sans primes variables i" at bounding box center [436, 245] width 220 height 27
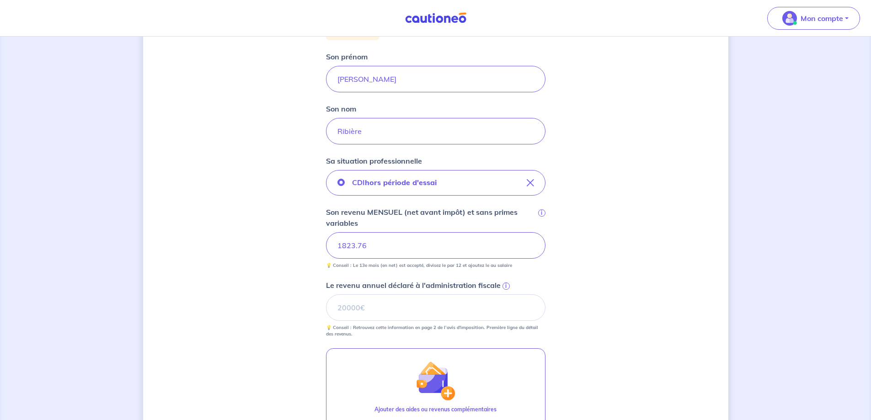
click at [270, 243] on div "Concernant vos locataires Locataire 2 Son prénom [PERSON_NAME] nom Ribière Sa s…" at bounding box center [435, 238] width 585 height 656
click at [383, 308] on input "Le revenu annuel déclaré à l'administration fiscale i" at bounding box center [436, 308] width 220 height 27
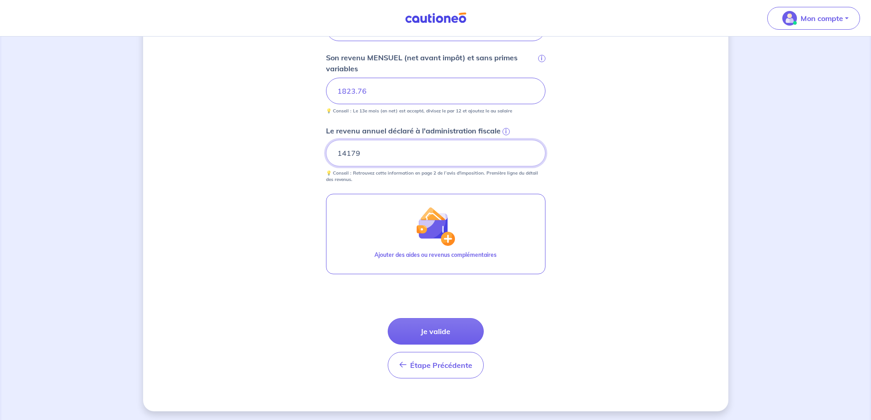
scroll to position [294, 0]
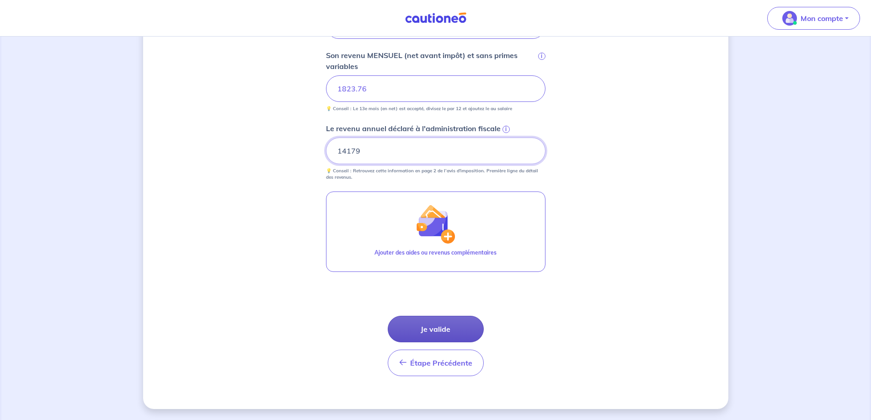
type input "14179"
click at [453, 327] on button "Je valide" at bounding box center [436, 329] width 96 height 27
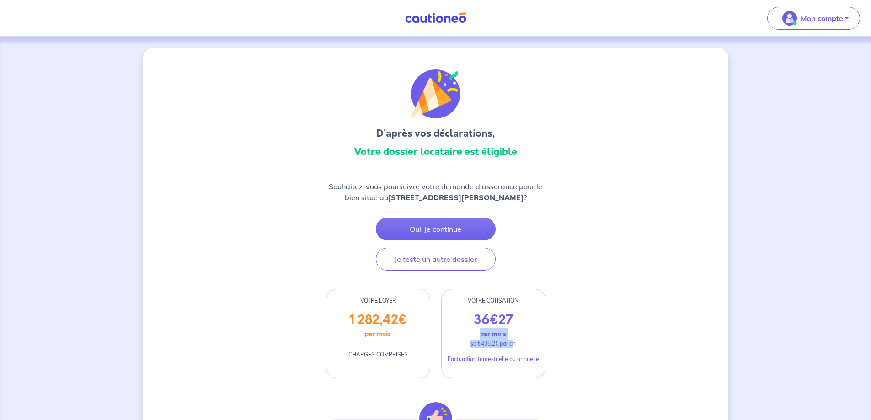
drag, startPoint x: 481, startPoint y: 347, endPoint x: 515, endPoint y: 356, distance: 35.1
click at [515, 356] on div "36 € 27 par mois soit 435,2€ par an Facturation trimestrielle ou annuelle" at bounding box center [493, 345] width 103 height 66
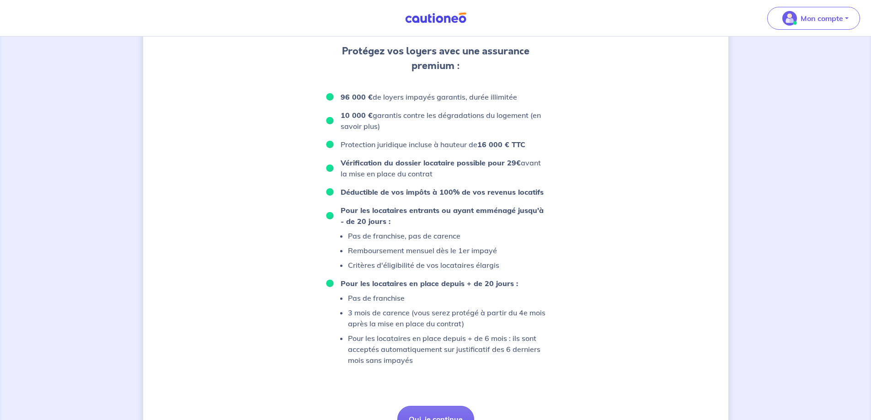
scroll to position [503, 0]
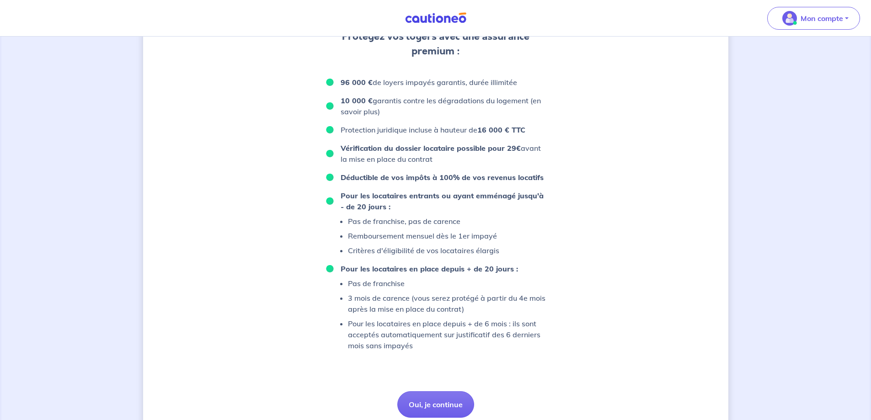
click at [464, 273] on strong "Pour les locataires en place depuis + de 20 jours :" at bounding box center [429, 268] width 177 height 9
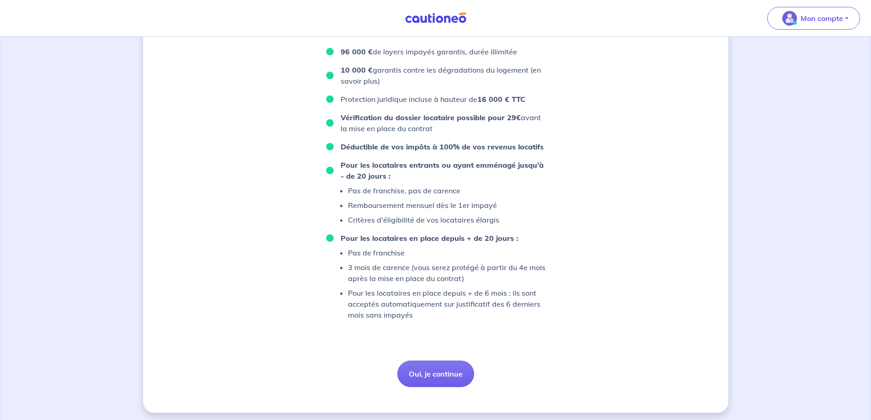
scroll to position [548, 0]
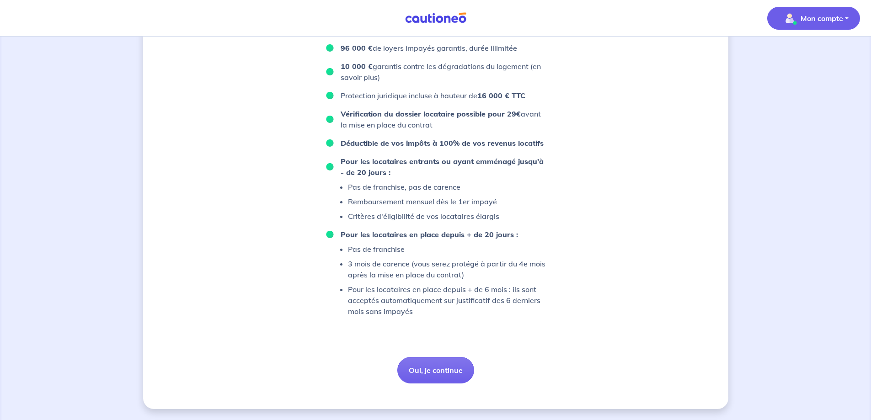
click at [823, 15] on p "Mon compte" at bounding box center [822, 18] width 43 height 11
click at [430, 376] on button "Oui, je continue" at bounding box center [435, 370] width 77 height 27
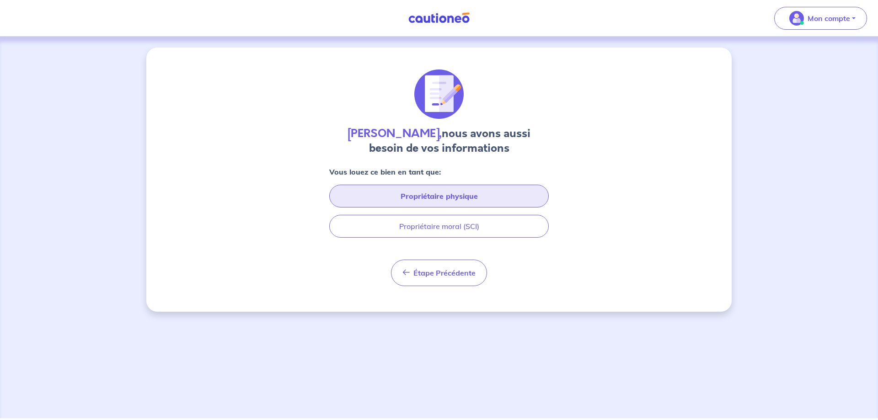
click at [394, 193] on button "Propriétaire physique" at bounding box center [439, 196] width 220 height 23
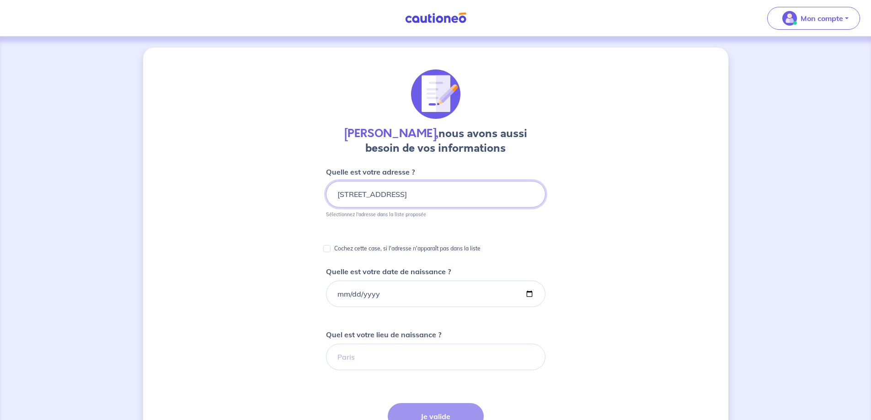
drag, startPoint x: 446, startPoint y: 193, endPoint x: 307, endPoint y: 193, distance: 139.0
click at [307, 193] on div "[PERSON_NAME], nous avons aussi besoin de vos informations Quelle est votre adr…" at bounding box center [435, 344] width 585 height 592
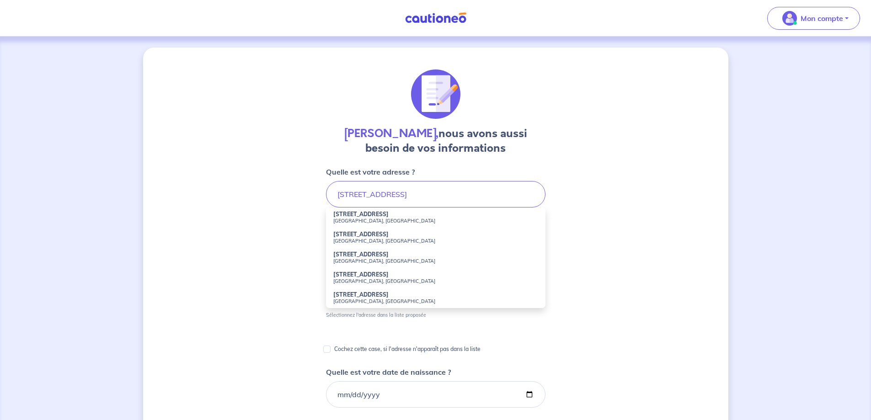
click at [356, 220] on small "[GEOGRAPHIC_DATA], [GEOGRAPHIC_DATA]" at bounding box center [435, 221] width 205 height 6
type input "[STREET_ADDRESS]"
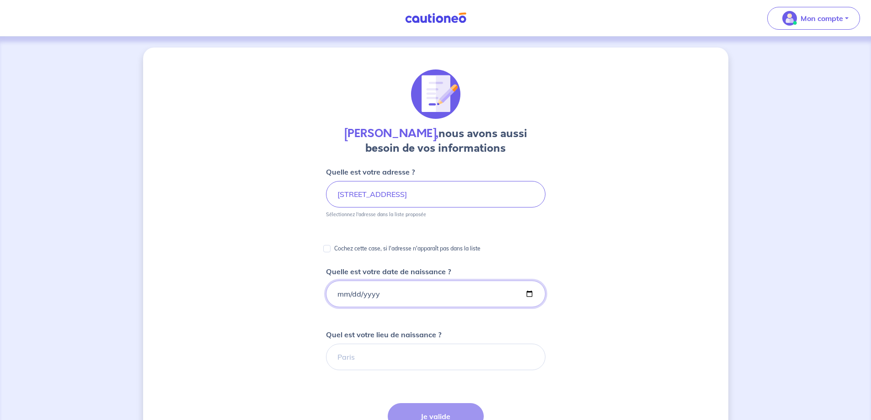
click at [386, 297] on input "Quelle est votre date de naissance ?" at bounding box center [436, 294] width 220 height 27
type input "[DATE]"
click at [375, 355] on input "Quel est votre lieu de naissance ?" at bounding box center [436, 357] width 220 height 27
type input "Sannois"
click at [640, 322] on div "[PERSON_NAME], nous avons aussi besoin de vos informations Quelle est votre adr…" at bounding box center [435, 344] width 585 height 592
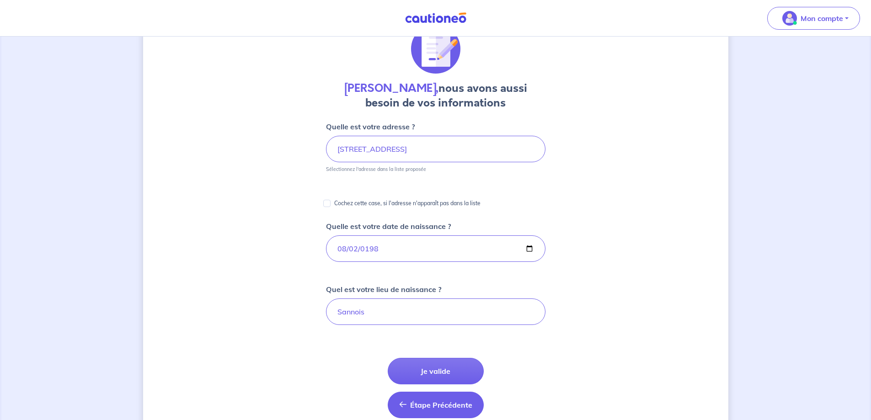
scroll to position [137, 0]
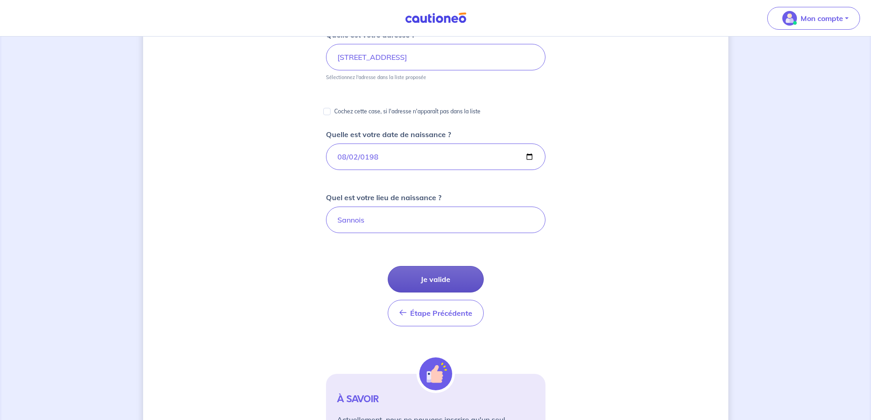
click at [420, 275] on button "Je valide" at bounding box center [436, 279] width 96 height 27
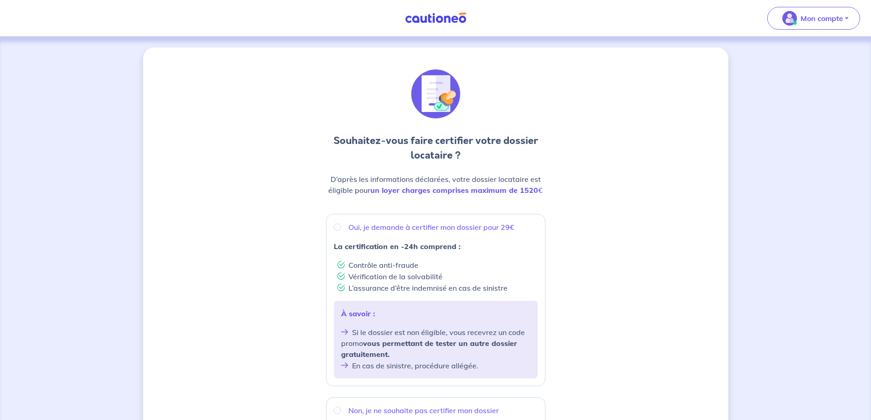
click at [365, 226] on p "Oui, je demande à certifier mon dossier pour 29€" at bounding box center [431, 227] width 166 height 11
click at [341, 226] on input "Oui, je demande à certifier mon dossier pour 29€" at bounding box center [337, 227] width 7 height 7
radio input "true"
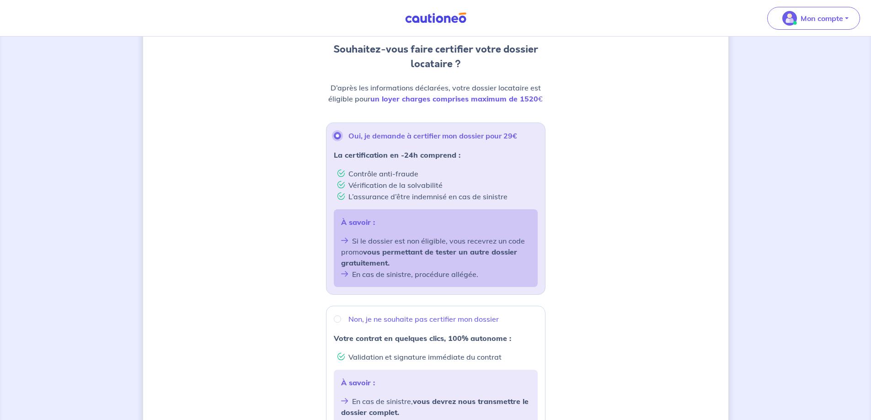
scroll to position [264, 0]
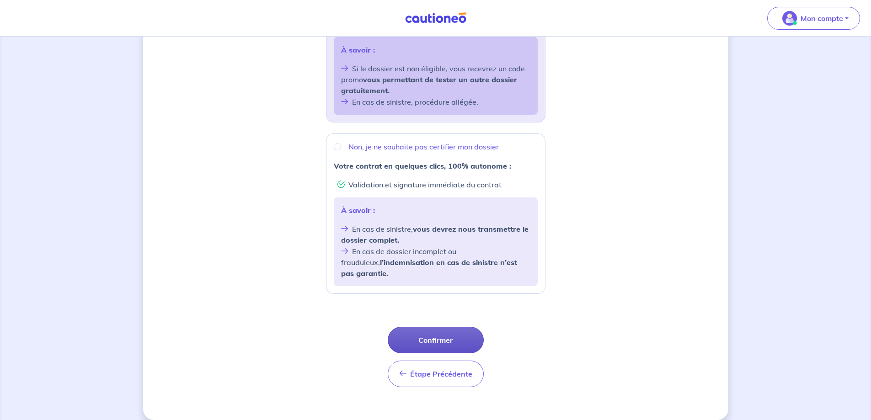
click at [442, 333] on button "Confirmer" at bounding box center [436, 340] width 96 height 27
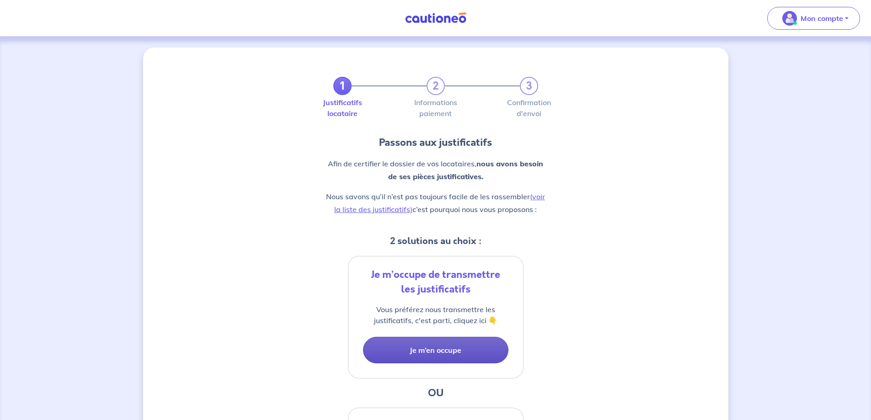
click at [460, 351] on button "Je m’en occupe" at bounding box center [435, 350] width 145 height 27
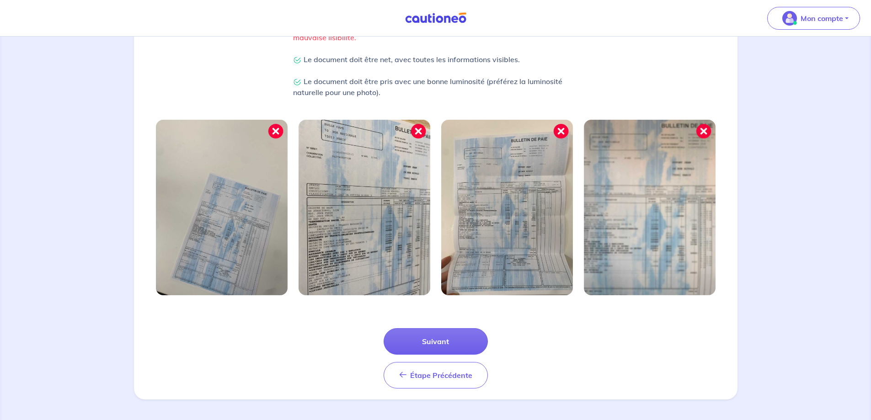
scroll to position [235, 0]
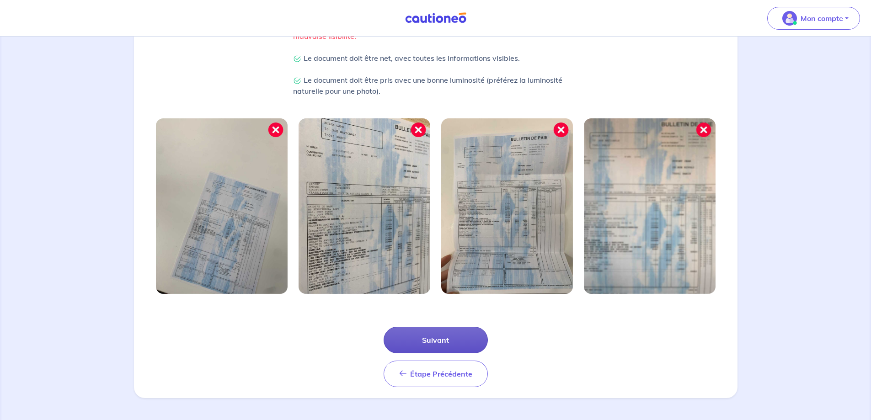
click at [433, 343] on button "Suivant" at bounding box center [436, 340] width 104 height 27
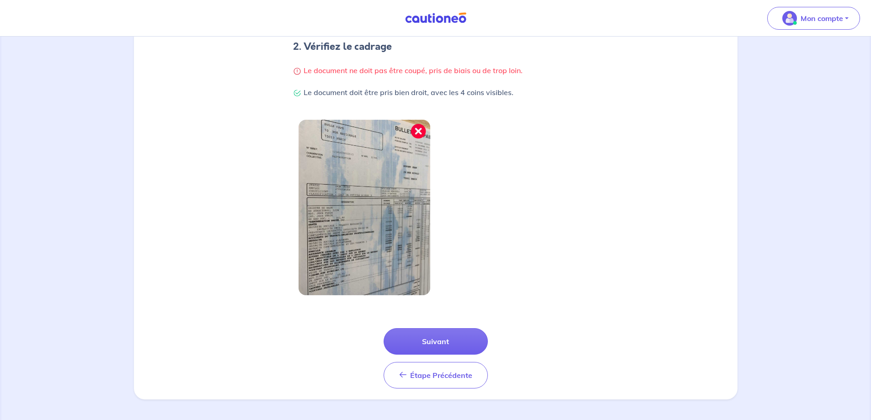
scroll to position [191, 0]
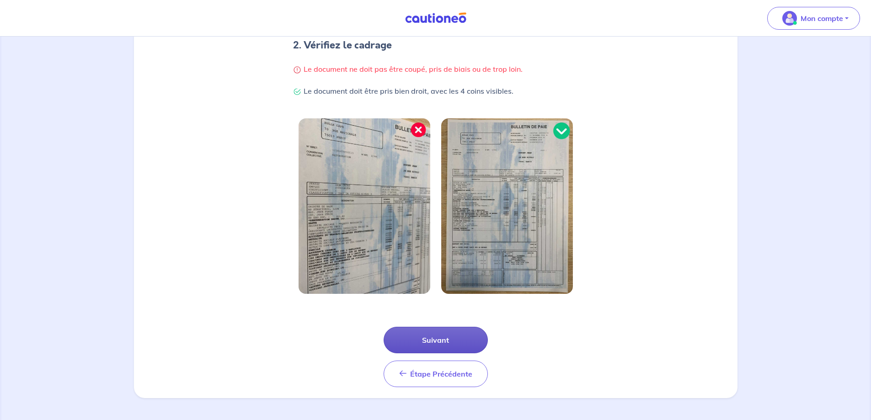
click at [441, 338] on button "Suivant" at bounding box center [436, 340] width 104 height 27
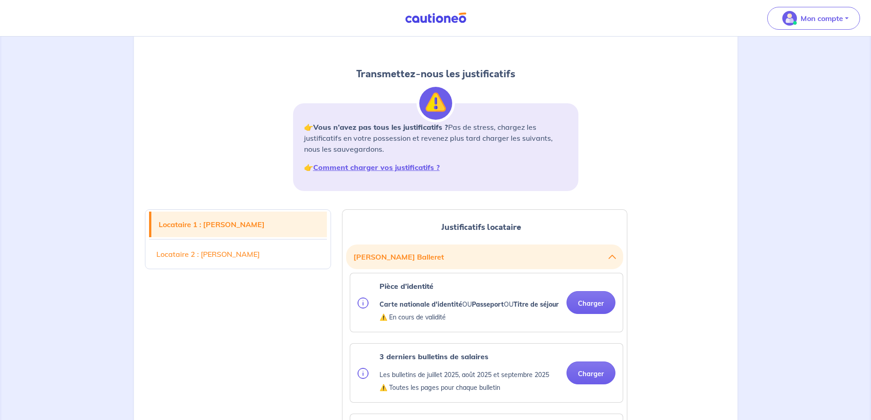
scroll to position [91, 0]
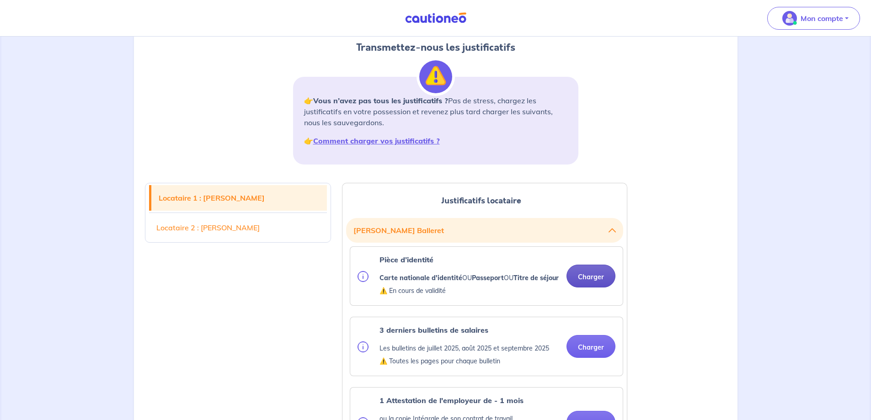
click at [593, 280] on button "Charger" at bounding box center [591, 276] width 49 height 23
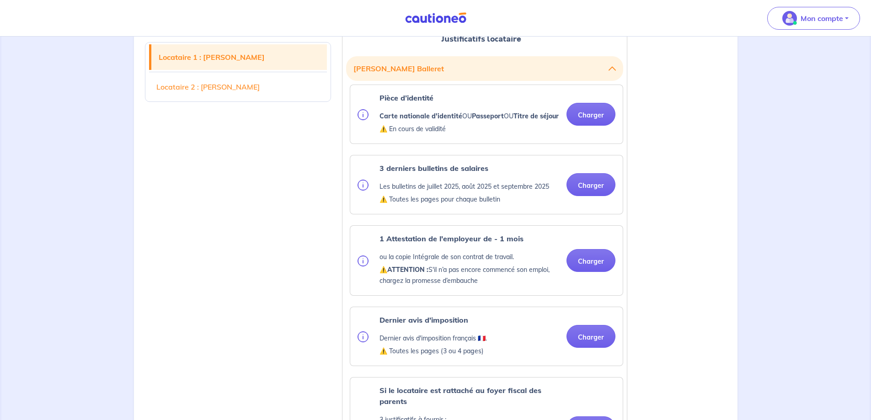
scroll to position [274, 0]
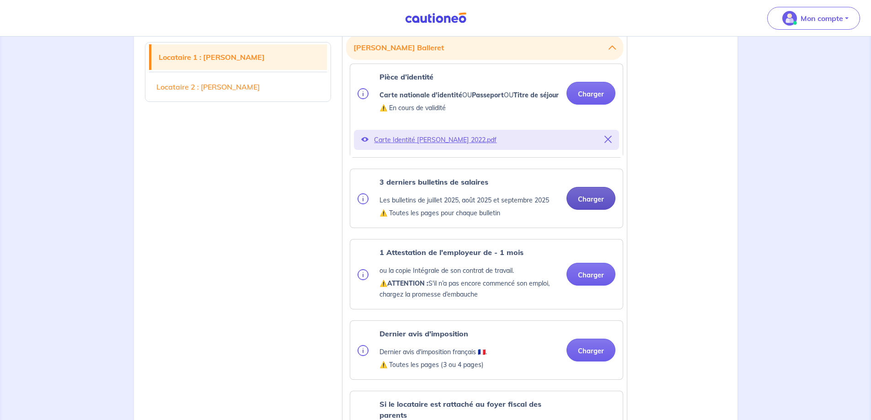
click at [597, 206] on button "Charger" at bounding box center [591, 198] width 49 height 23
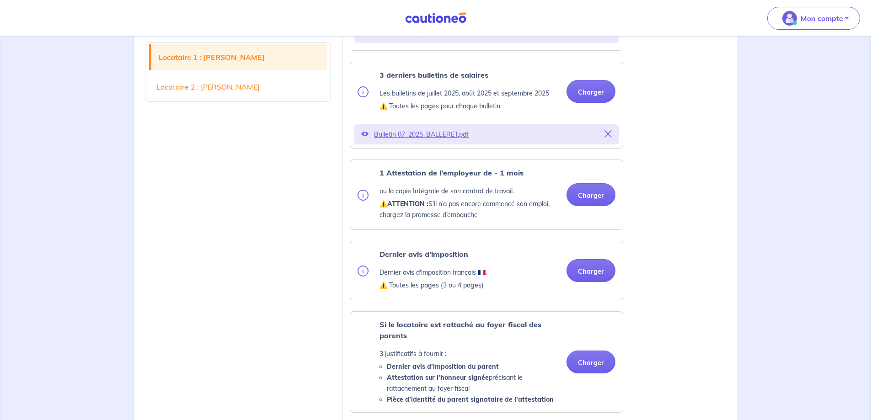
scroll to position [412, 0]
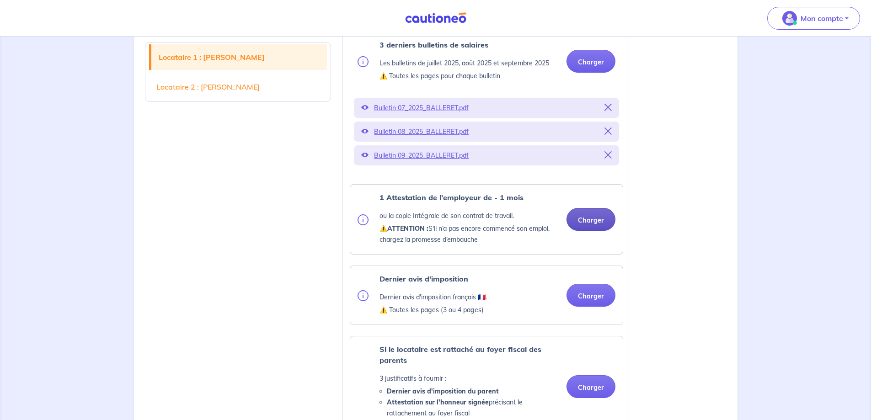
click at [602, 228] on button "Charger" at bounding box center [591, 219] width 49 height 23
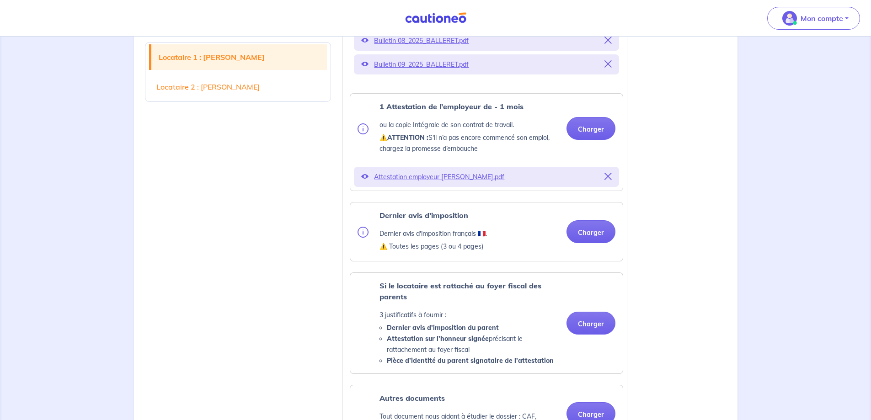
scroll to position [503, 0]
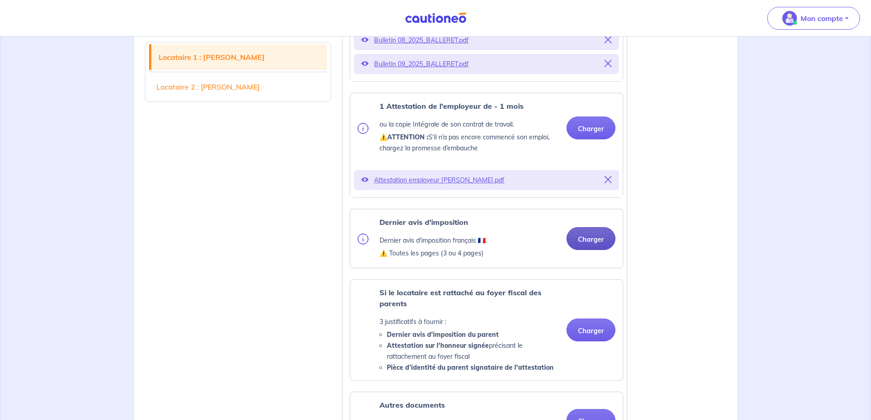
click at [610, 242] on button "Charger" at bounding box center [591, 238] width 49 height 23
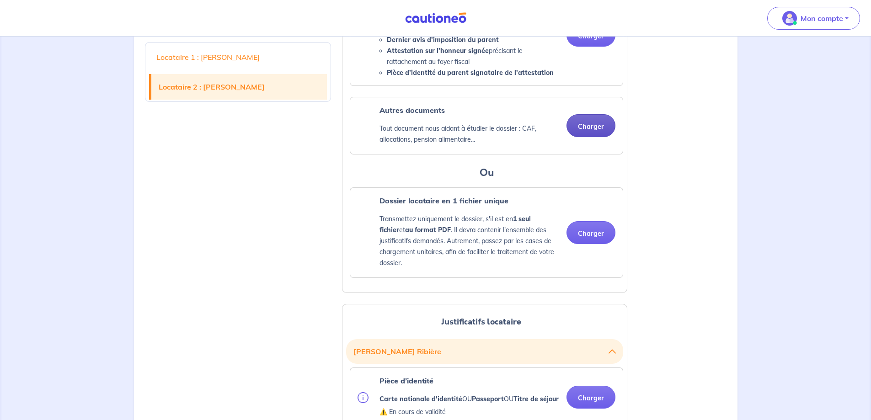
scroll to position [869, 0]
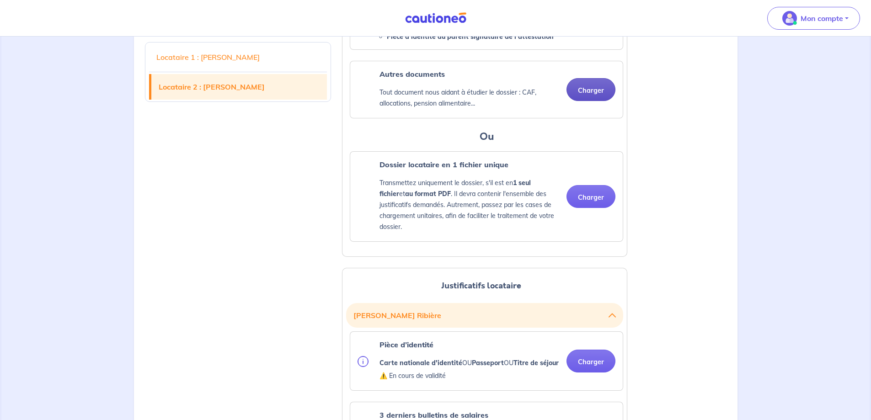
click at [593, 97] on button "Charger" at bounding box center [591, 89] width 49 height 23
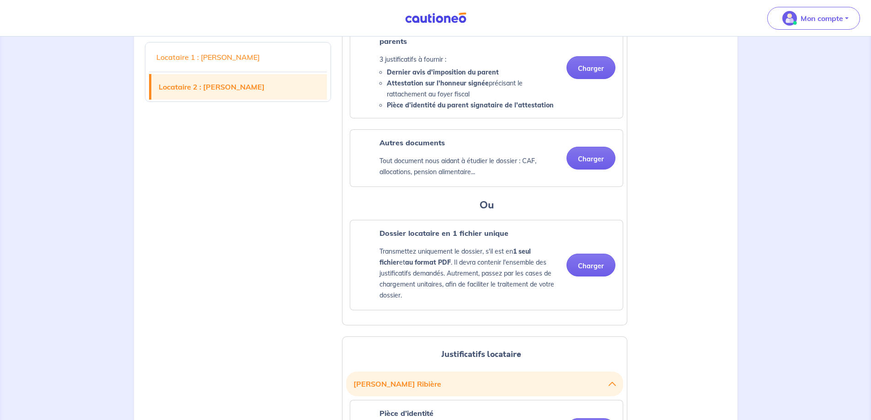
scroll to position [823, 0]
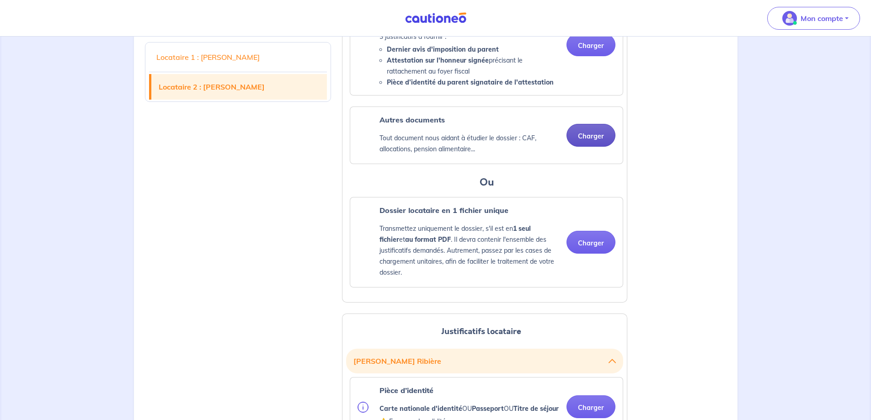
click at [593, 140] on button "Charger" at bounding box center [591, 135] width 49 height 23
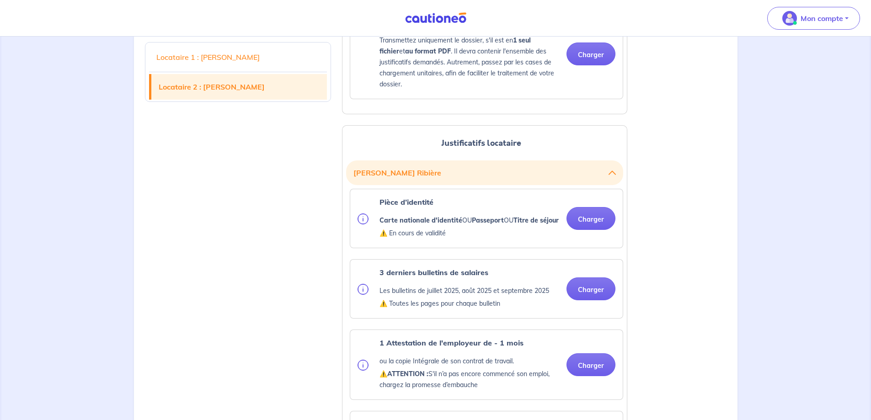
scroll to position [1098, 0]
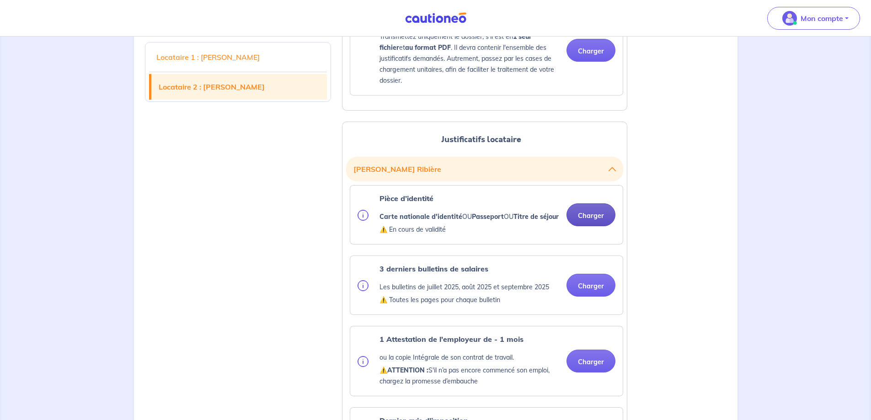
click at [602, 226] on button "Charger" at bounding box center [591, 215] width 49 height 23
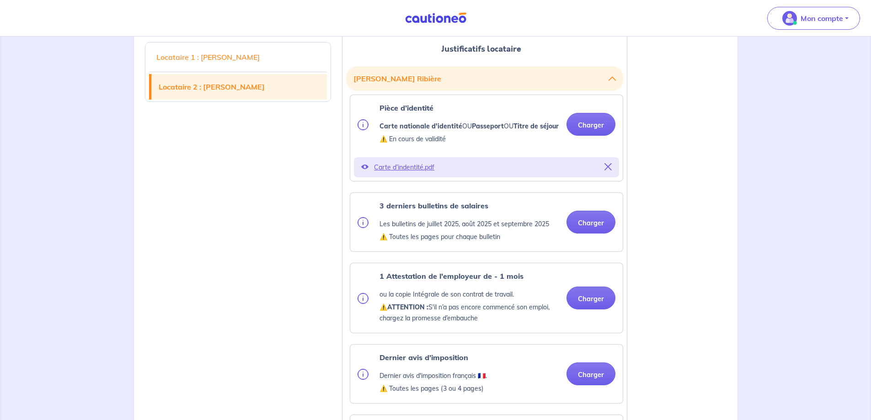
scroll to position [1189, 0]
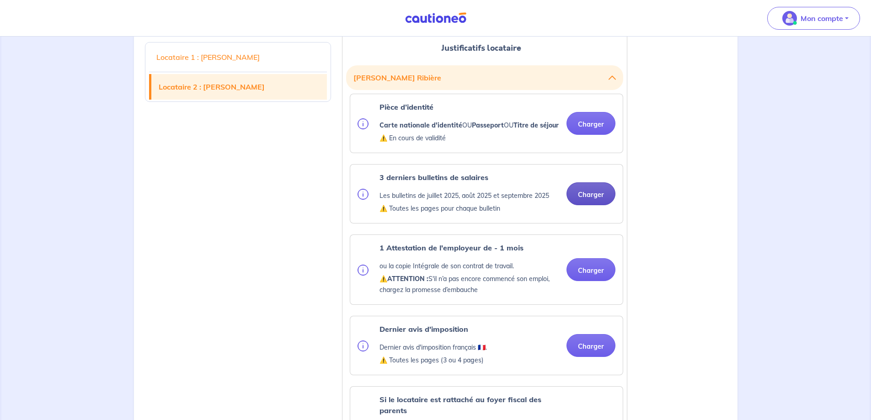
click at [587, 205] on button "Charger" at bounding box center [591, 193] width 49 height 23
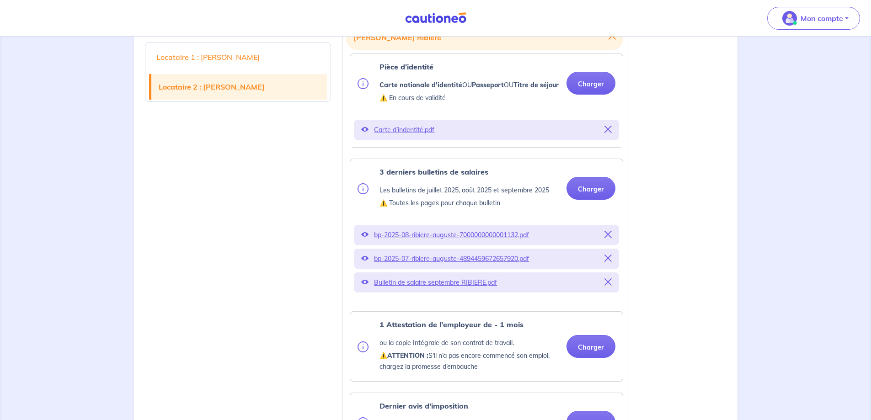
scroll to position [1372, 0]
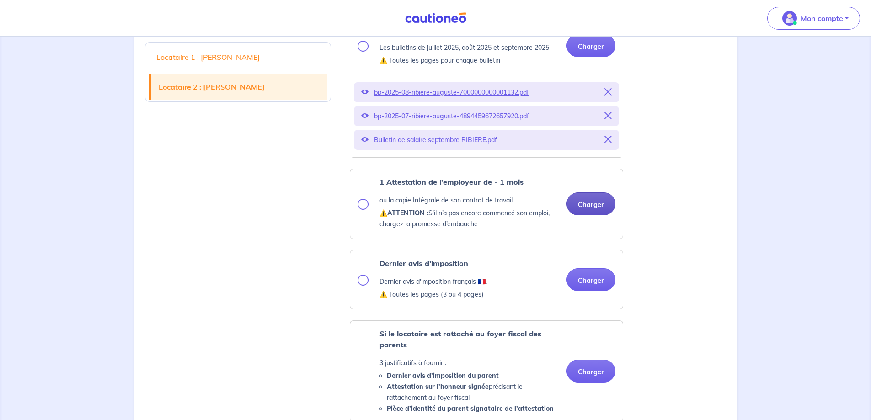
click at [588, 215] on button "Charger" at bounding box center [591, 204] width 49 height 23
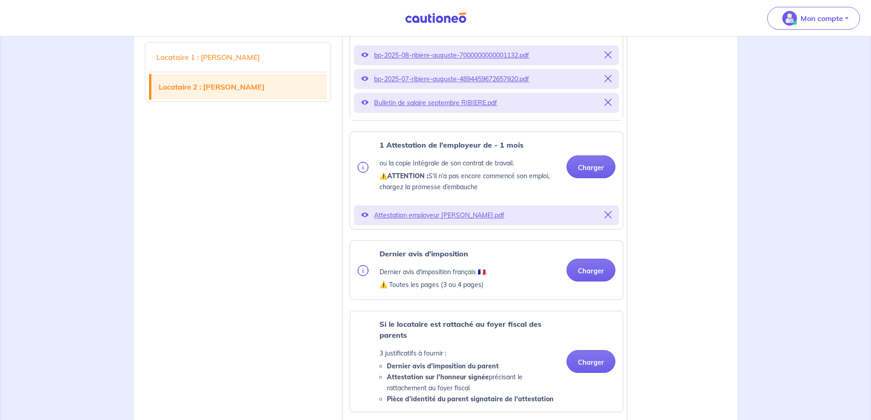
scroll to position [1463, 0]
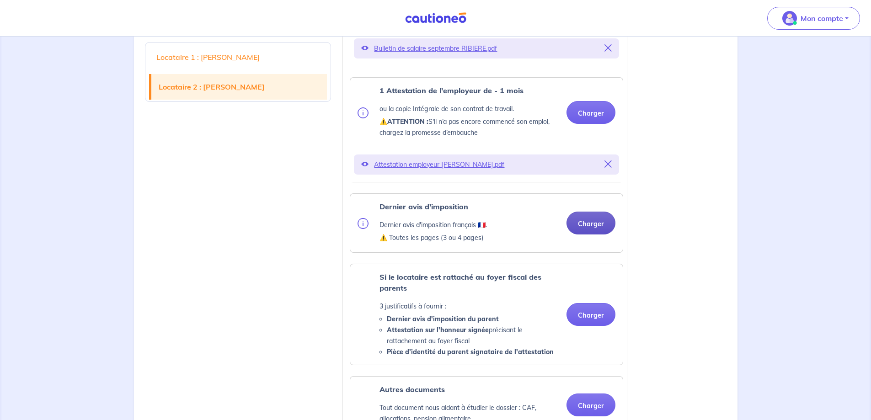
click at [590, 235] on button "Charger" at bounding box center [591, 223] width 49 height 23
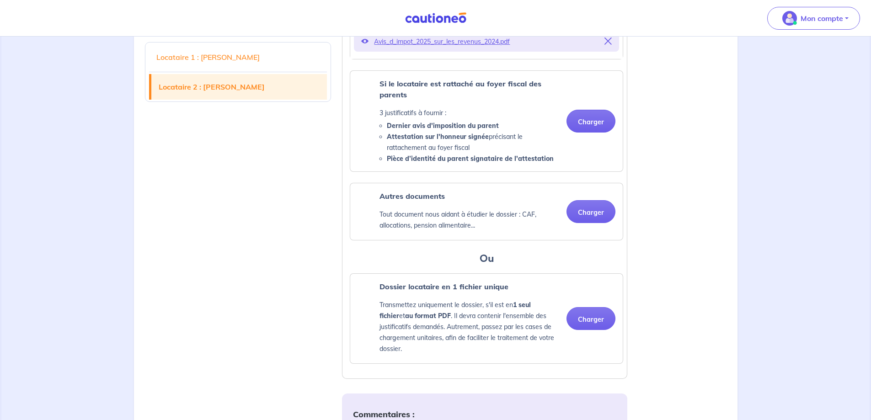
scroll to position [1692, 0]
click at [596, 223] on button "Charger" at bounding box center [591, 211] width 49 height 23
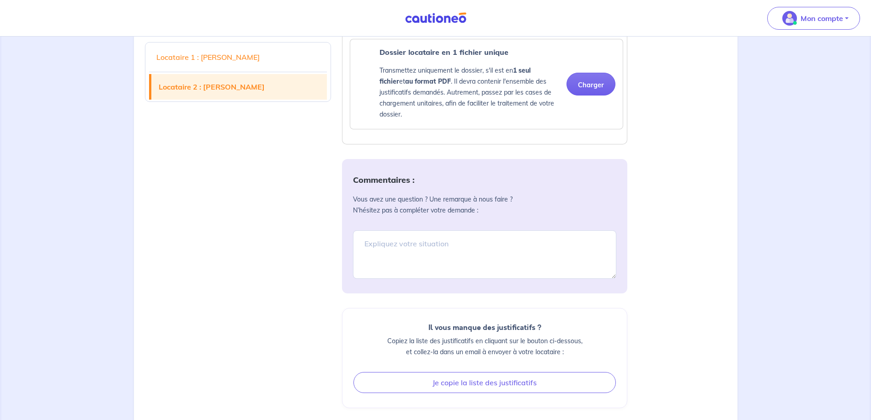
scroll to position [2012, 0]
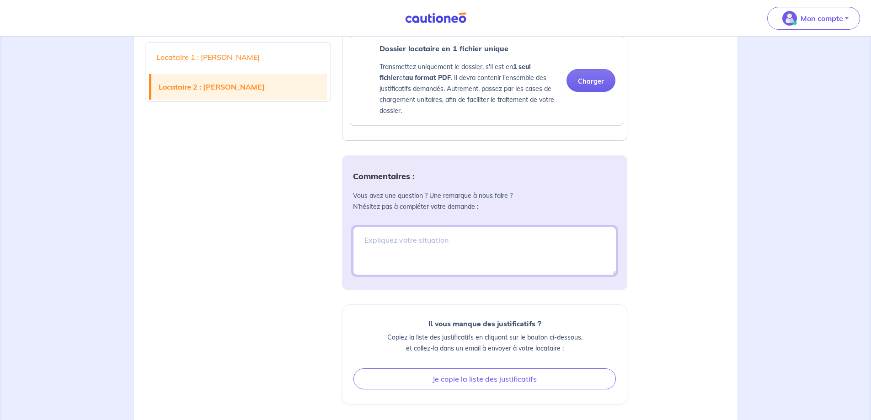
click at [409, 264] on textarea at bounding box center [484, 251] width 263 height 48
click at [511, 266] on textarea "Mon locataire actuel [PERSON_NAME]" at bounding box center [484, 251] width 263 height 48
click at [522, 270] on textarea "Mon locataire actuel [PERSON_NAME]" at bounding box center [484, 251] width 263 height 48
click at [602, 263] on textarea "Mon locataire actuel [PERSON_NAME], m'a envoyé sa lettre de départ le" at bounding box center [484, 251] width 263 height 48
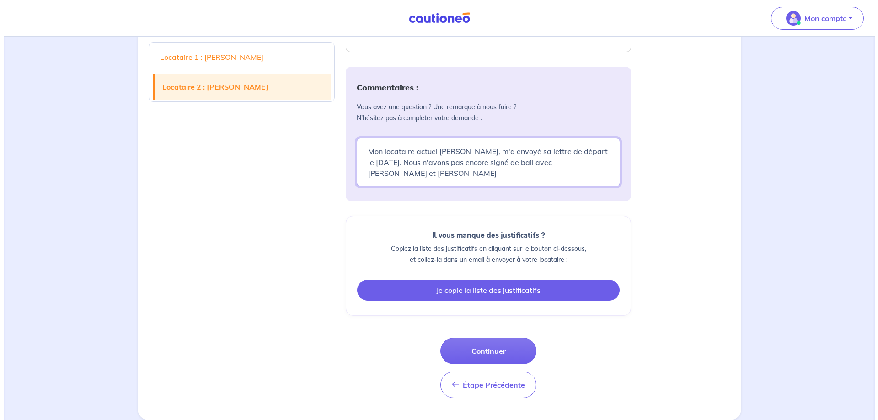
scroll to position [2123, 0]
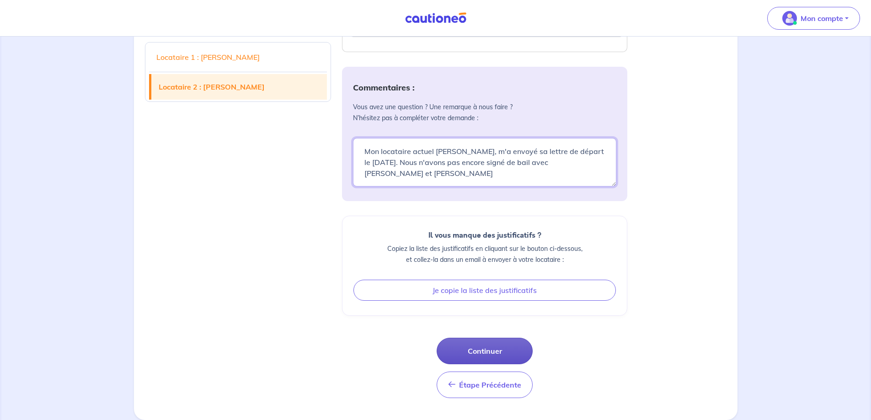
type textarea "Mon locataire actuel [PERSON_NAME], m'a envoyé sa lettre de départ le [DATE]. N…"
click at [484, 347] on button "Continuer" at bounding box center [485, 351] width 96 height 27
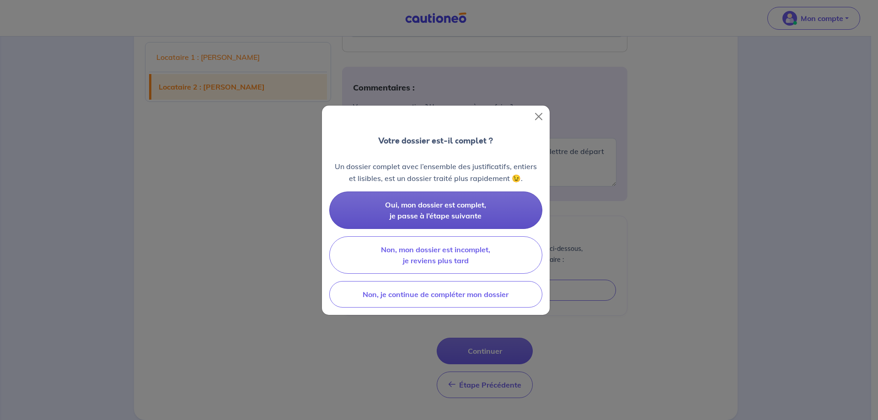
click at [481, 203] on span "Oui, mon dossier est complet, je passe à l’étape suivante" at bounding box center [435, 210] width 101 height 20
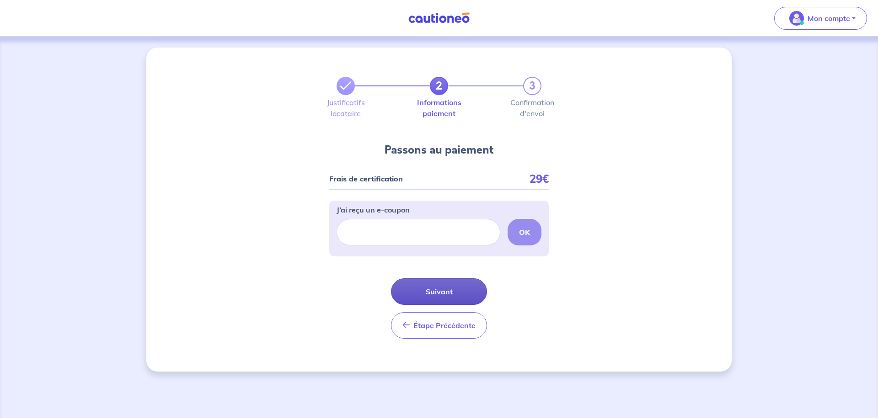
click at [443, 287] on button "Suivant" at bounding box center [439, 292] width 96 height 27
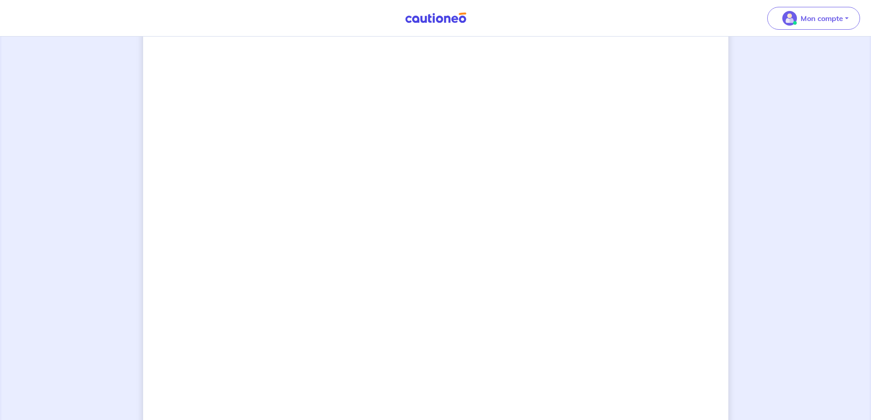
scroll to position [489, 0]
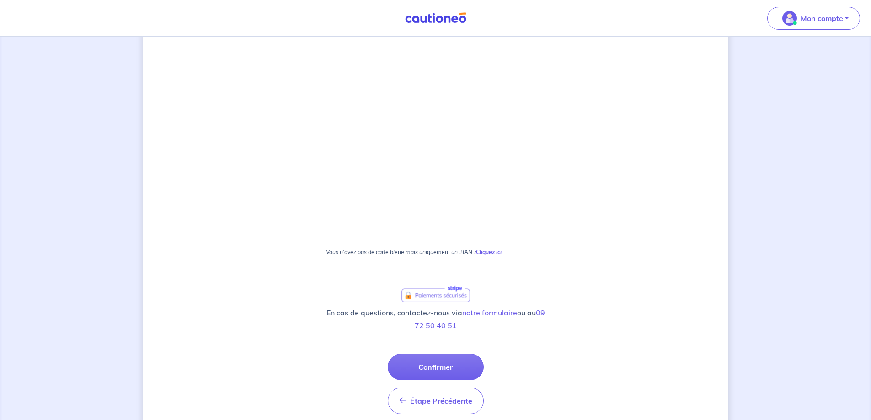
click at [456, 369] on button "Confirmer" at bounding box center [436, 367] width 96 height 27
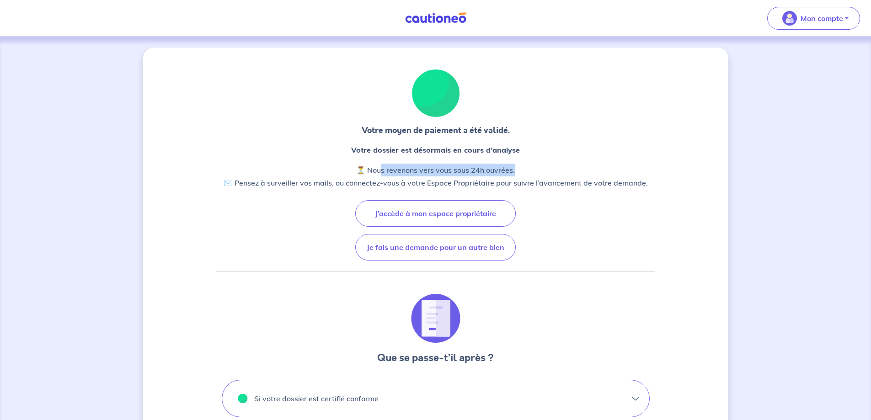
drag, startPoint x: 380, startPoint y: 171, endPoint x: 550, endPoint y: 171, distance: 170.1
click at [550, 171] on p "⏳ Nous revenons vers vous sous 24h ouvrées. ✉️ Pensez à surveiller vos mails, o…" at bounding box center [436, 177] width 424 height 26
click at [567, 180] on p "⏳ Nous revenons vers vous sous 24h ouvrées. ✉️ Pensez à surveiller vos mails, o…" at bounding box center [436, 177] width 424 height 26
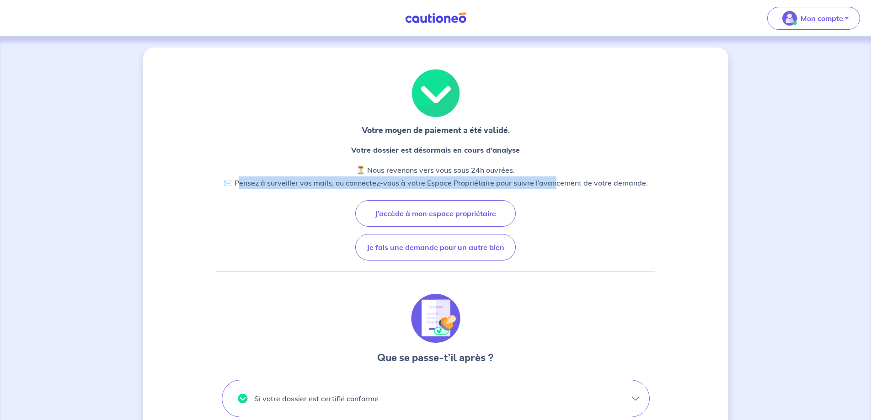
drag, startPoint x: 240, startPoint y: 182, endPoint x: 557, endPoint y: 184, distance: 317.4
click at [557, 184] on p "⏳ Nous revenons vers vous sous 24h ouvrées. ✉️ Pensez à surveiller vos mails, o…" at bounding box center [436, 177] width 424 height 26
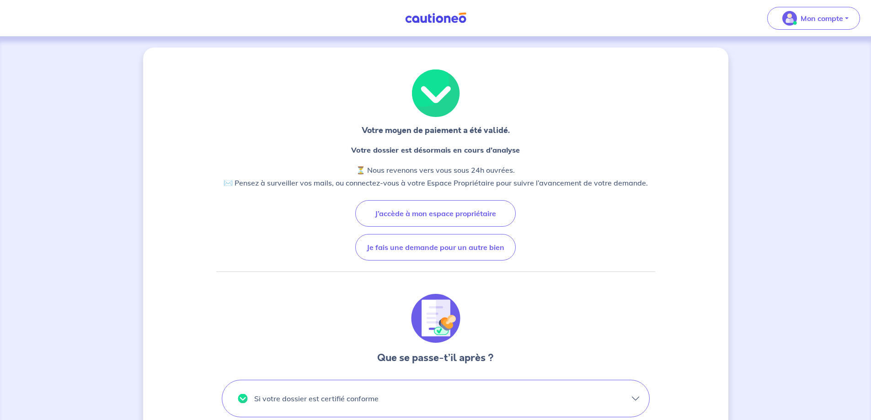
click at [575, 212] on div "Votre moyen de paiement a été validé. Votre dossier est désormais en cours d’an…" at bounding box center [435, 342] width 439 height 544
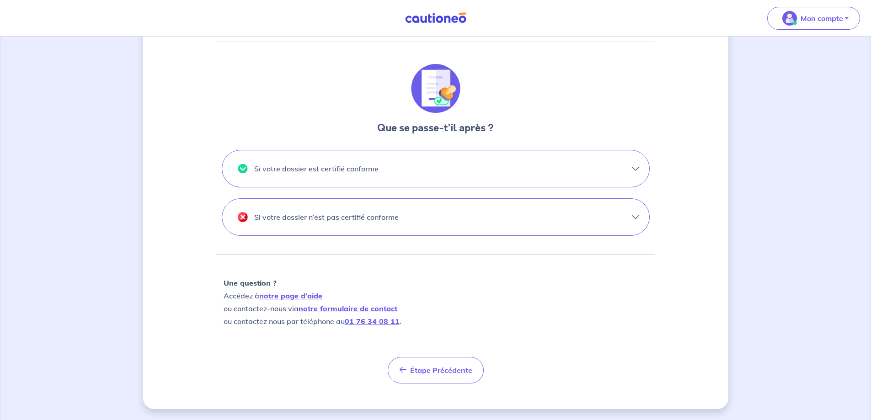
click at [635, 169] on button "Si votre dossier est certifié conforme" at bounding box center [435, 168] width 427 height 37
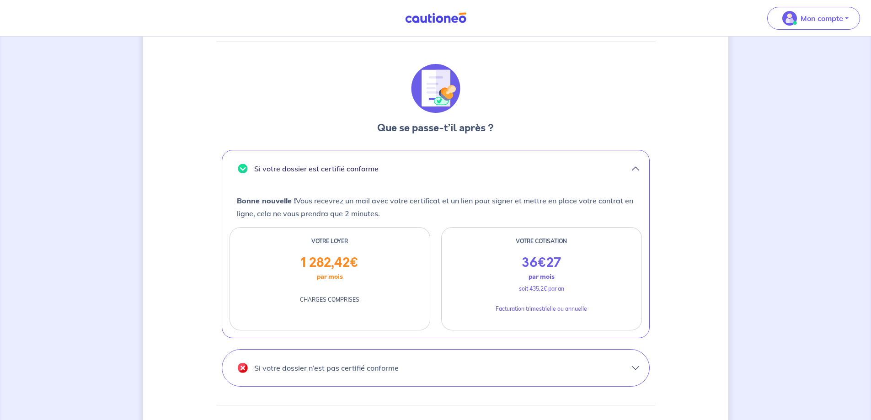
click at [607, 366] on button "Si votre dossier n’est pas certifié conforme" at bounding box center [435, 368] width 427 height 37
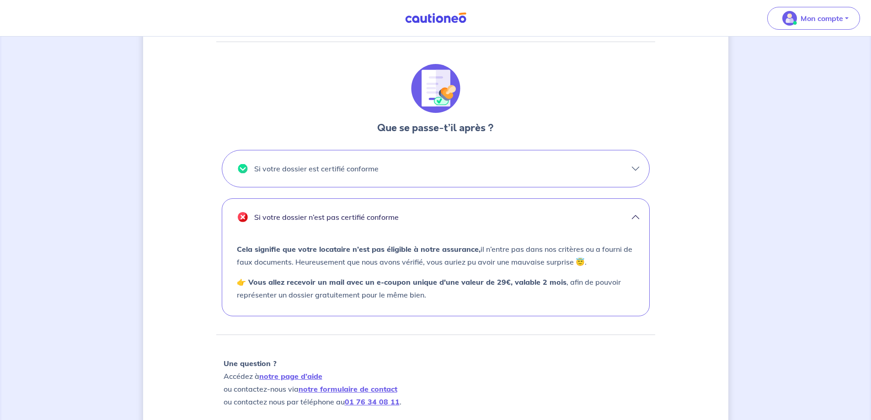
click at [611, 166] on button "Si votre dossier est certifié conforme" at bounding box center [435, 168] width 427 height 37
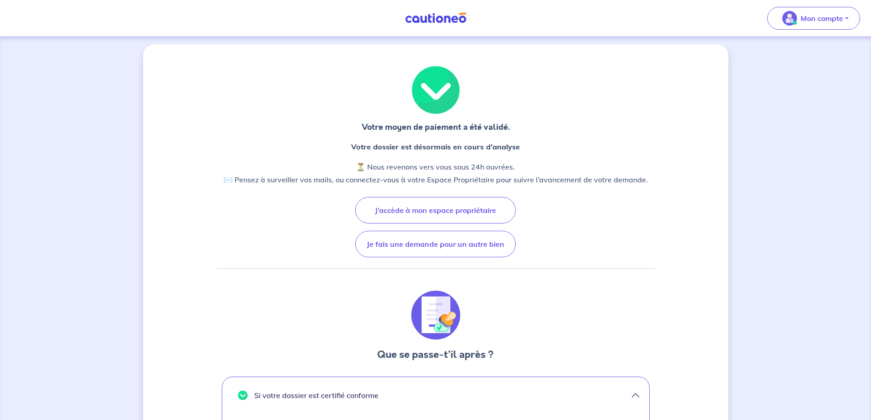
scroll to position [0, 0]
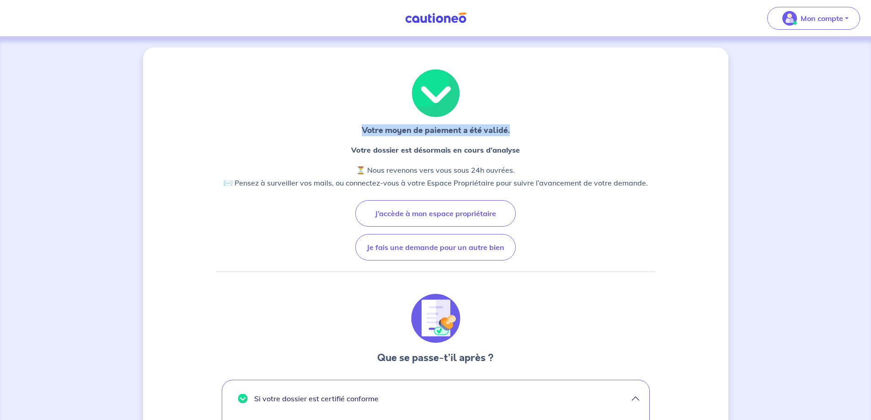
drag, startPoint x: 511, startPoint y: 131, endPoint x: 358, endPoint y: 130, distance: 153.2
click at [358, 130] on div "Votre moyen de paiement a été validé. Votre dossier est désormais en cours d’an…" at bounding box center [435, 417] width 439 height 695
click at [371, 130] on p "Votre moyen de paiement a été validé." at bounding box center [436, 130] width 148 height 12
drag, startPoint x: 361, startPoint y: 129, endPoint x: 520, endPoint y: 134, distance: 158.3
click at [520, 134] on div "Votre moyen de paiement a été validé. Votre dossier est désormais en cours d’an…" at bounding box center [435, 417] width 439 height 695
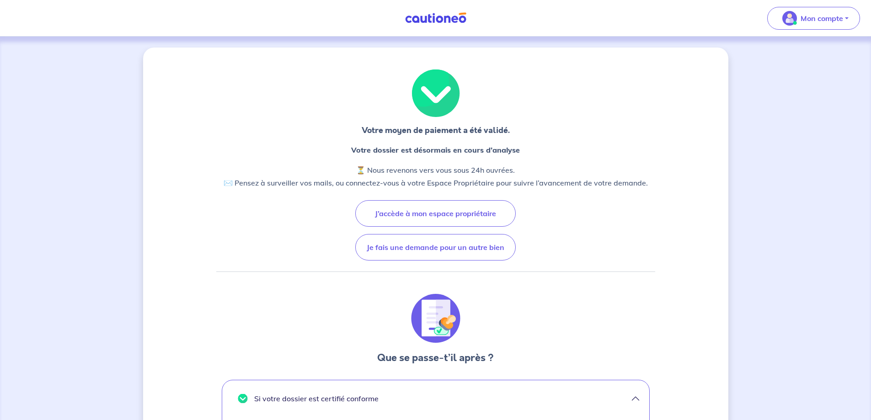
click at [535, 133] on div "Votre moyen de paiement a été validé. Votre dossier est désormais en cours d’an…" at bounding box center [435, 417] width 439 height 695
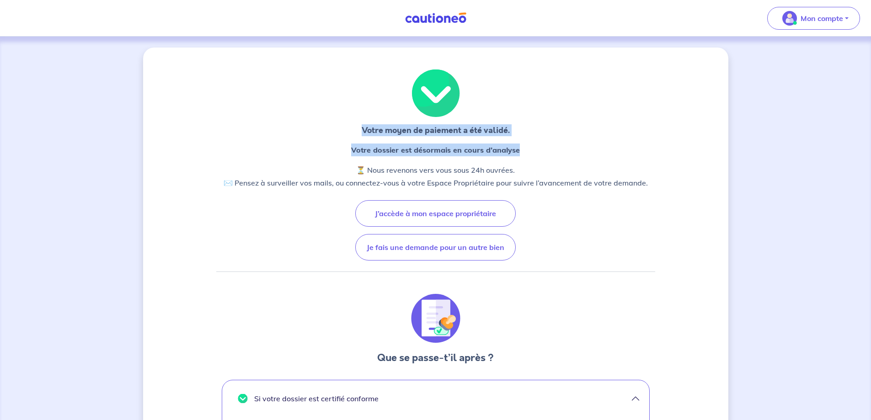
drag, startPoint x: 525, startPoint y: 154, endPoint x: 362, endPoint y: 130, distance: 164.9
click at [362, 130] on div "Votre moyen de paiement a été validé. Votre dossier est désormais en cours d’an…" at bounding box center [435, 417] width 439 height 695
click at [356, 136] on div "Votre moyen de paiement a été validé. Votre dossier est désormais en cours d’an…" at bounding box center [435, 417] width 439 height 695
drag, startPoint x: 361, startPoint y: 130, endPoint x: 525, endPoint y: 154, distance: 166.0
click at [525, 154] on div "Votre moyen de paiement a été validé. Votre dossier est désormais en cours d’an…" at bounding box center [435, 417] width 439 height 695
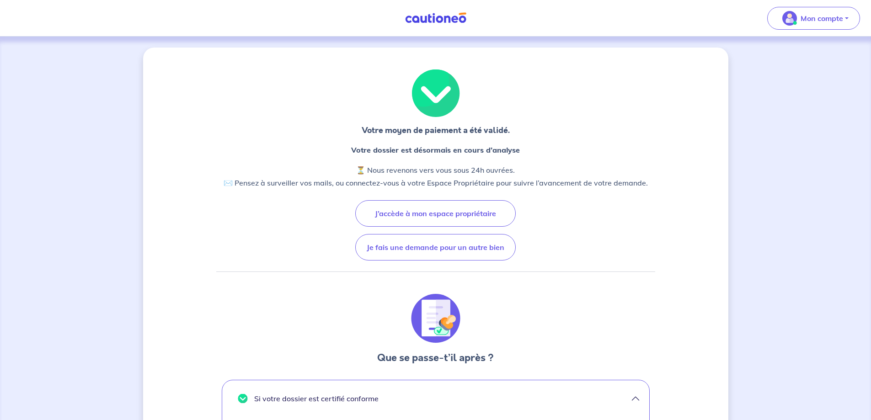
click at [527, 157] on div "Votre dossier est désormais en cours d’analyse ⏳ Nous revenons vers vous sous 2…" at bounding box center [435, 170] width 439 height 53
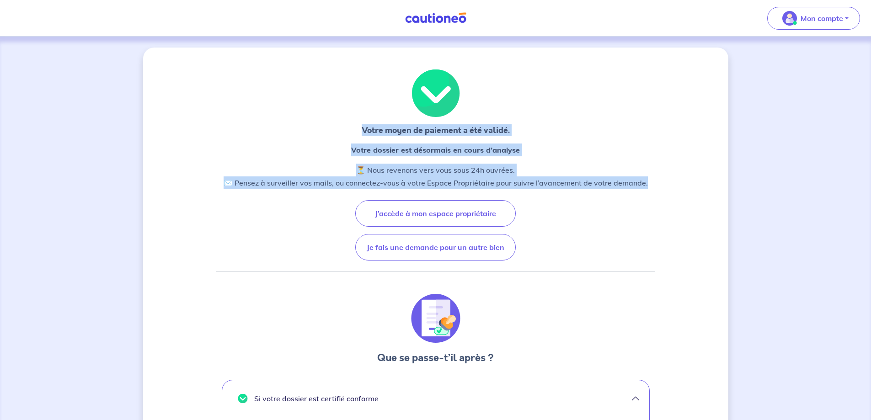
drag, startPoint x: 658, startPoint y: 183, endPoint x: 357, endPoint y: 130, distance: 305.1
click at [357, 130] on div "Votre moyen de paiement a été validé. Votre dossier est désormais en cours d’an…" at bounding box center [435, 419] width 585 height 743
click at [541, 137] on div "Votre moyen de paiement a été validé. Votre dossier est désormais en cours d’an…" at bounding box center [435, 417] width 439 height 695
drag, startPoint x: 362, startPoint y: 129, endPoint x: 698, endPoint y: 198, distance: 343.1
click at [698, 198] on div "Votre moyen de paiement a été validé. Votre dossier est désormais en cours d’an…" at bounding box center [435, 419] width 585 height 743
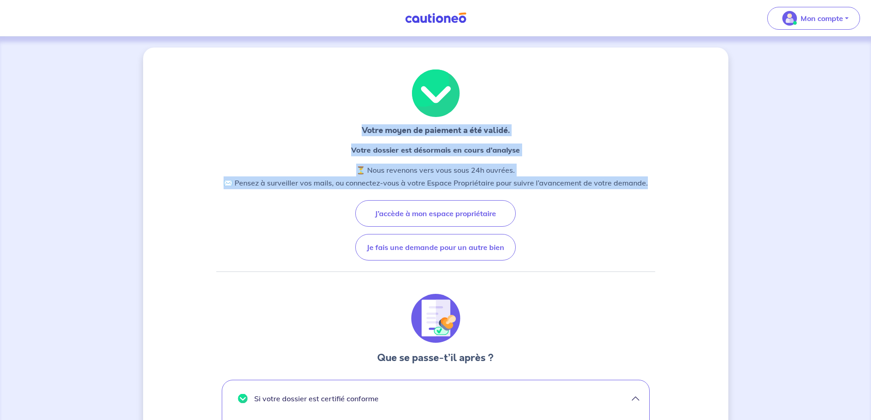
click at [691, 193] on div "Votre moyen de paiement a été validé. Votre dossier est désormais en cours d’an…" at bounding box center [435, 419] width 585 height 743
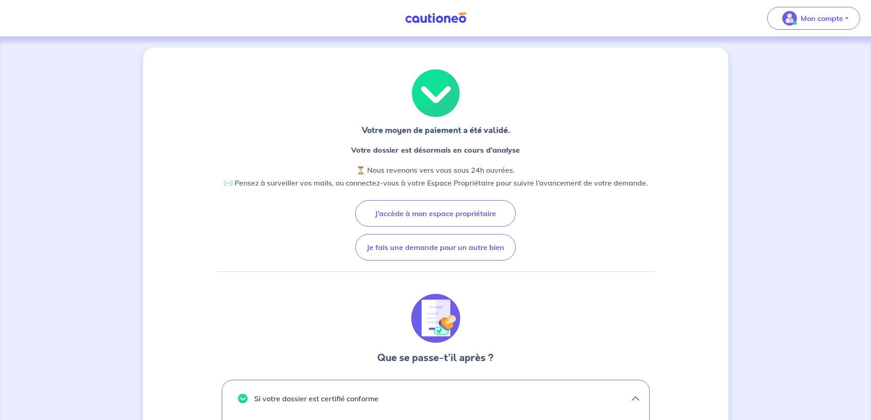
click at [666, 276] on div "Votre moyen de paiement a été validé. Votre dossier est désormais en cours d’an…" at bounding box center [435, 419] width 585 height 743
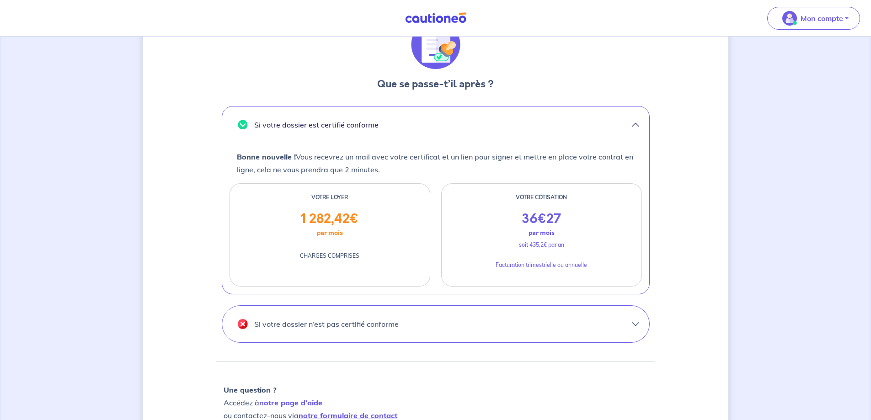
scroll to position [274, 0]
click at [804, 235] on div "Votre moyen de paiement a été validé. Votre dossier est désormais en cours d’an…" at bounding box center [435, 144] width 871 height 765
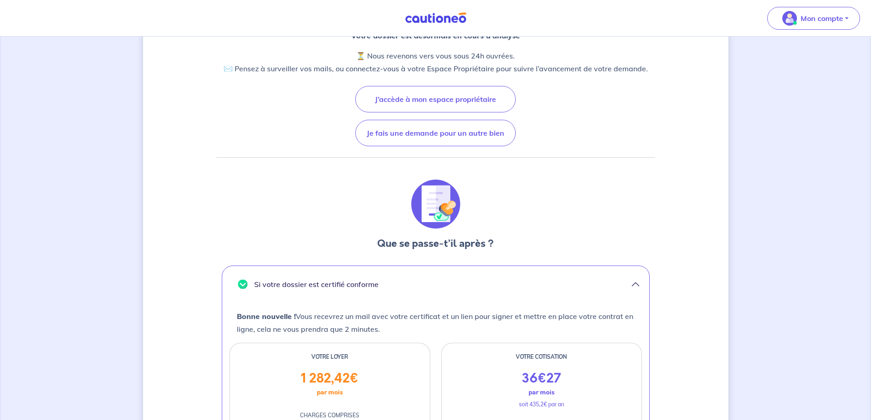
scroll to position [0, 0]
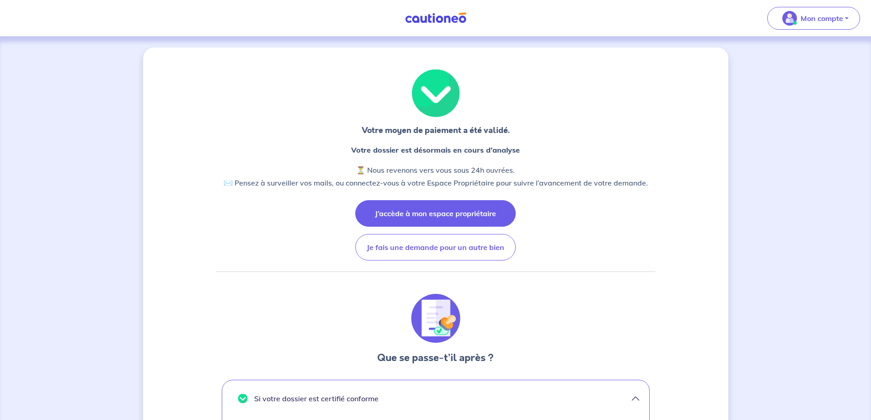
click at [426, 211] on button "J’accède à mon espace propriétaire" at bounding box center [435, 213] width 161 height 27
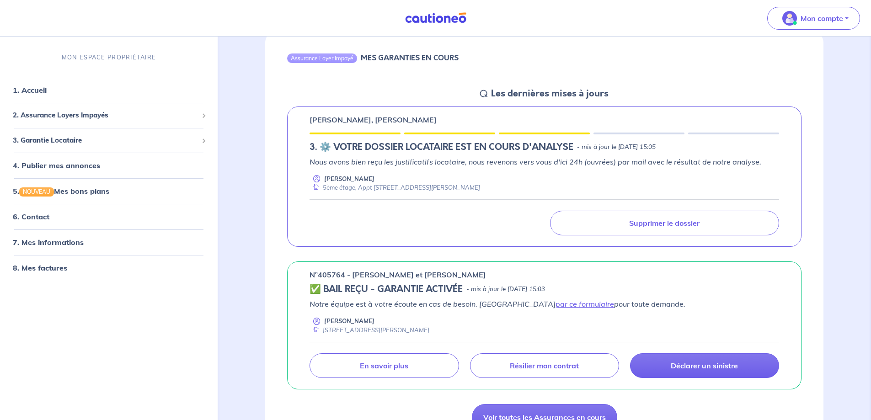
scroll to position [91, 0]
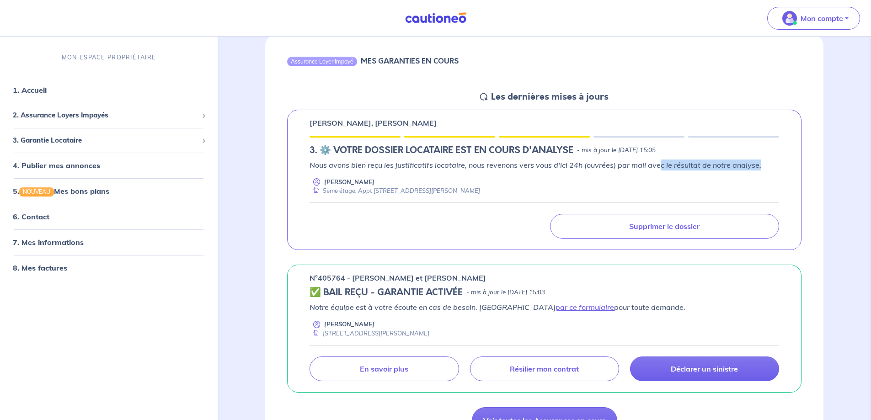
drag, startPoint x: 660, startPoint y: 164, endPoint x: 777, endPoint y: 165, distance: 117.5
click at [777, 165] on p "Nous avons bien reçu les justificatifs locataire, nous revenons vers vous d'ici…" at bounding box center [545, 165] width 470 height 11
click at [776, 172] on div "Nous avons bien reçu les justificatifs locataire, nous revenons vers vous d'ici…" at bounding box center [545, 178] width 470 height 36
drag, startPoint x: 492, startPoint y: 95, endPoint x: 623, endPoint y: 98, distance: 130.8
click at [623, 98] on div "Assurance Loyer Impayé MES GARANTIES EN COURS Les dernières mises à jours Camil…" at bounding box center [544, 240] width 558 height 410
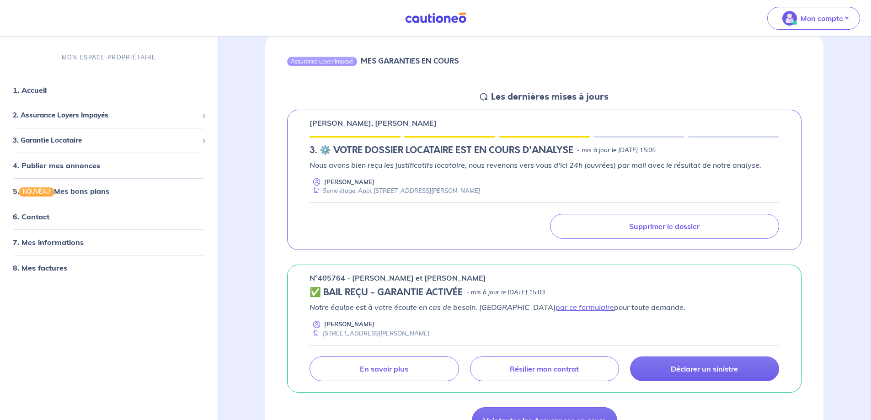
click at [716, 96] on div "Assurance Loyer Impayé MES GARANTIES EN COURS Les dernières mises à jours Camil…" at bounding box center [544, 240] width 558 height 410
click at [848, 19] on button "Mon compte" at bounding box center [813, 18] width 93 height 23
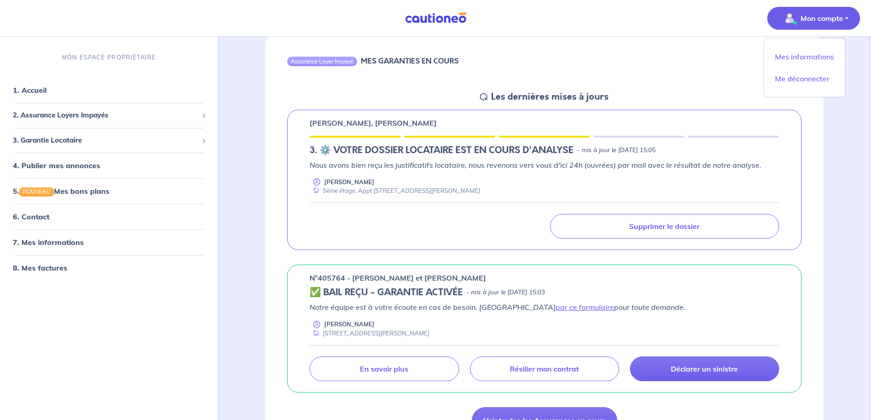
click at [848, 19] on button "Mon compte" at bounding box center [813, 18] width 93 height 23
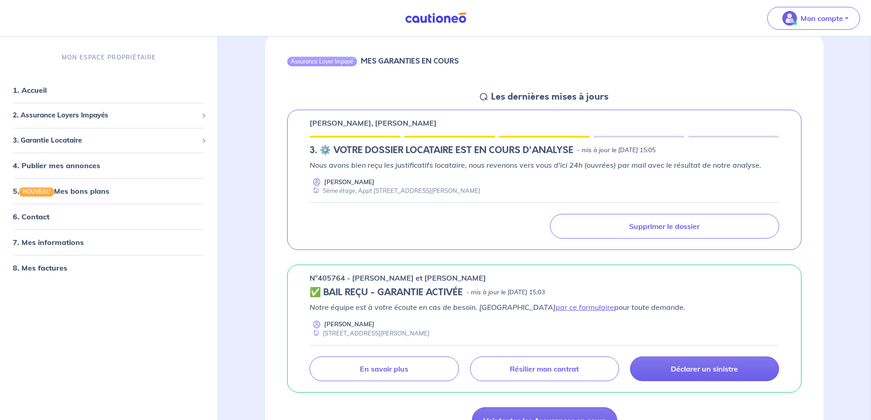
click at [673, 77] on div "Assurance Loyer Impayé MES GARANTIES EN COURS" at bounding box center [544, 63] width 558 height 56
